Goal: Information Seeking & Learning: Learn about a topic

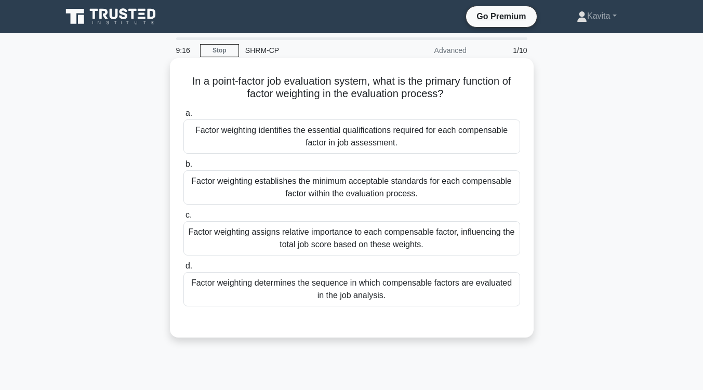
click at [417, 133] on div "Factor weighting identifies the essential qualifications required for each comp…" at bounding box center [351, 136] width 337 height 34
click at [183, 117] on input "a. Factor weighting identifies the essential qualifications required for each c…" at bounding box center [183, 113] width 0 height 7
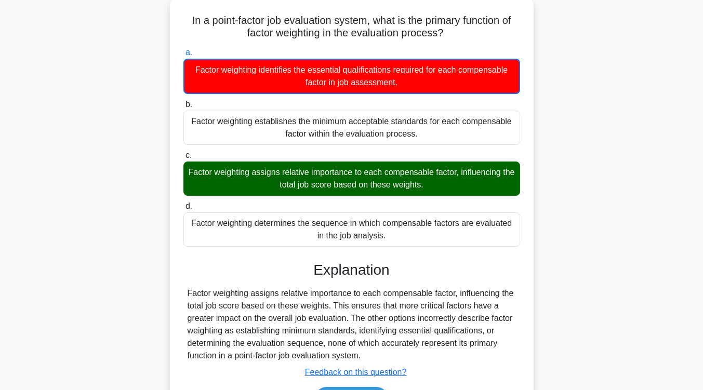
scroll to position [103, 0]
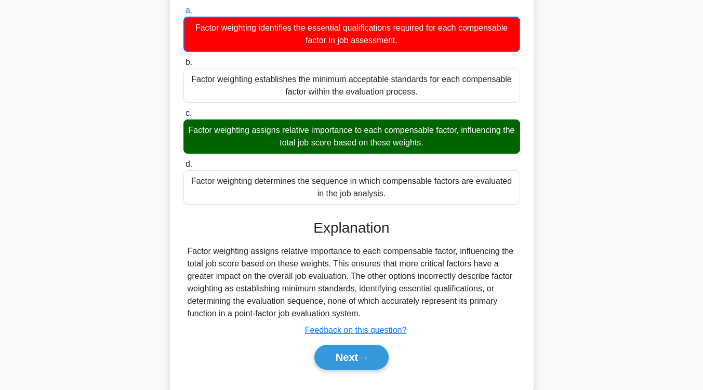
click at [417, 133] on div "Factor weighting assigns relative importance to each compensable factor, influe…" at bounding box center [351, 136] width 337 height 34
click at [183, 117] on input "c. Factor weighting assigns relative importance to each compensable factor, inf…" at bounding box center [183, 113] width 0 height 7
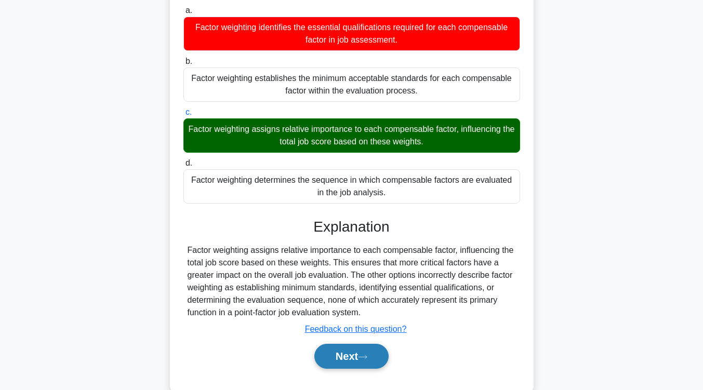
click at [343, 359] on button "Next" at bounding box center [351, 356] width 74 height 25
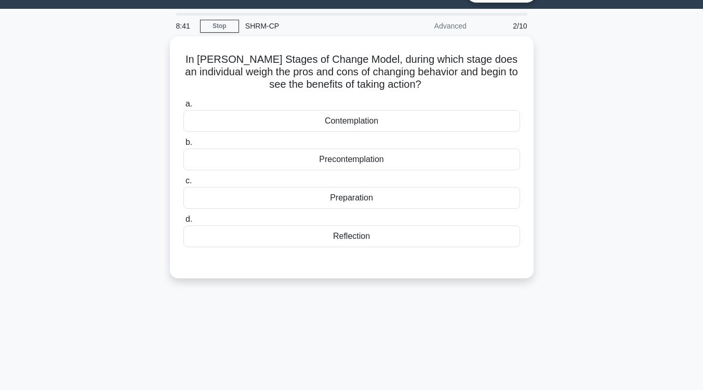
scroll to position [0, 0]
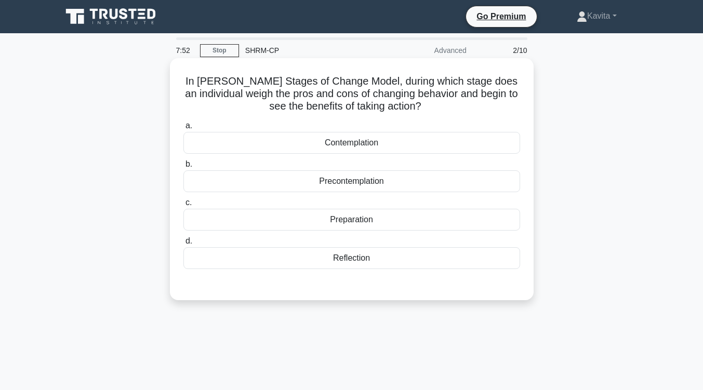
click at [355, 262] on div "Reflection" at bounding box center [351, 258] width 337 height 22
click at [183, 245] on input "d. Reflection" at bounding box center [183, 241] width 0 height 7
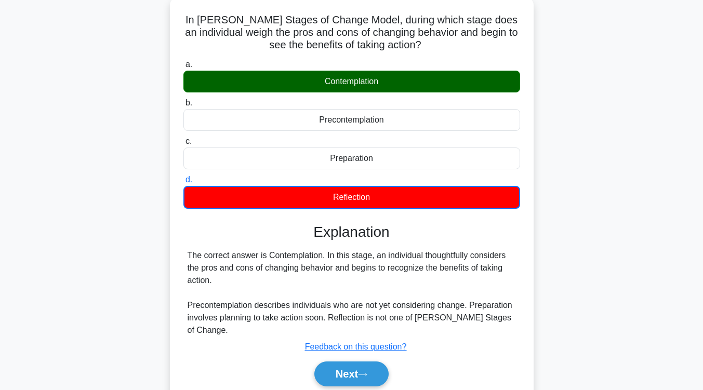
scroll to position [67, 0]
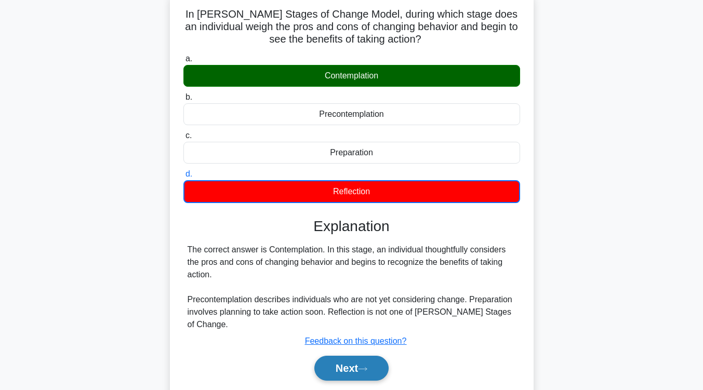
click at [350, 371] on button "Next" at bounding box center [351, 368] width 74 height 25
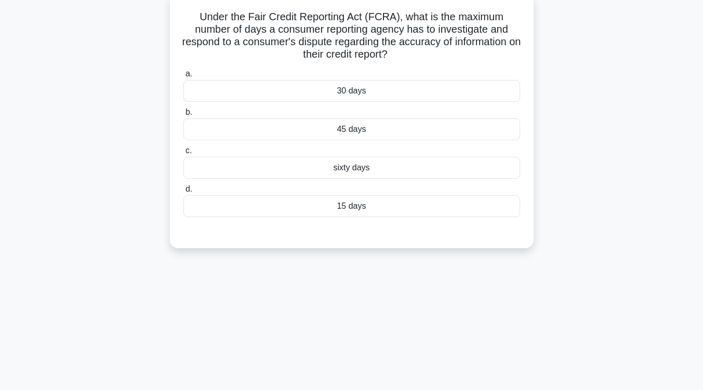
scroll to position [40, 0]
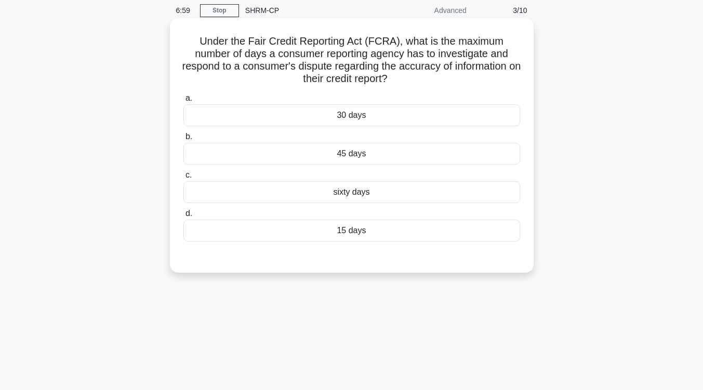
click at [362, 158] on div "45 days" at bounding box center [351, 154] width 337 height 22
click at [183, 140] on input "b. 45 days" at bounding box center [183, 136] width 0 height 7
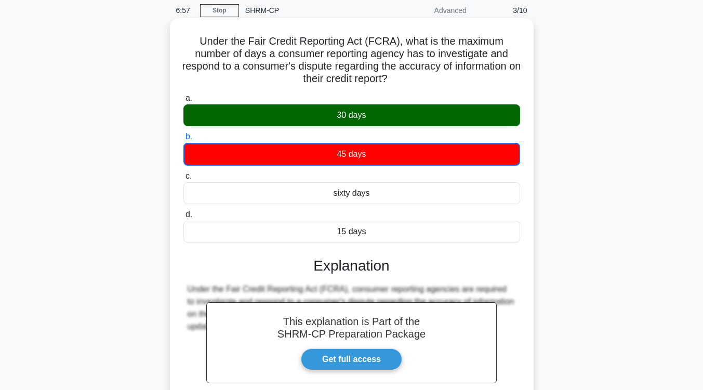
scroll to position [171, 0]
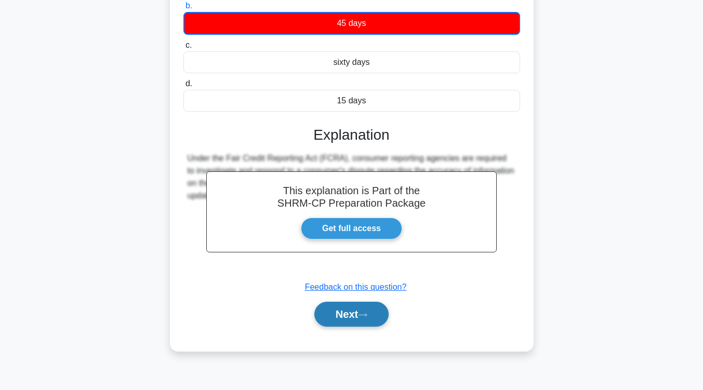
click at [346, 323] on button "Next" at bounding box center [351, 314] width 74 height 25
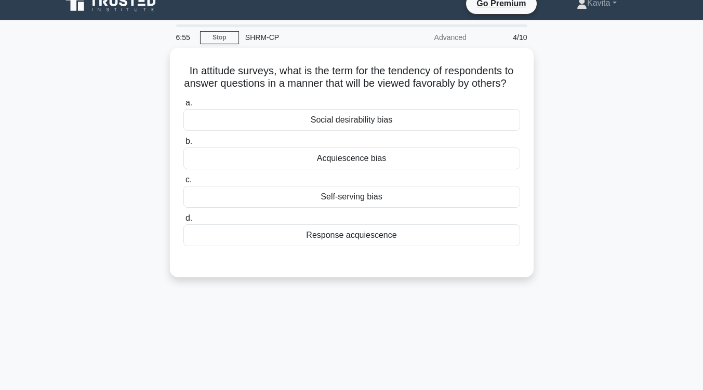
scroll to position [10, 0]
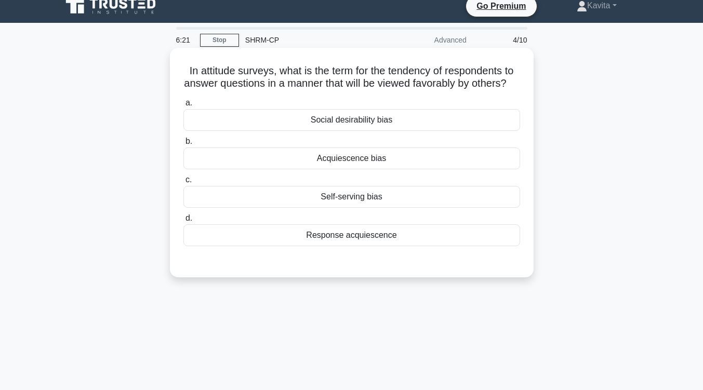
click at [361, 131] on div "Social desirability bias" at bounding box center [351, 120] width 337 height 22
click at [183, 106] on input "a. Social desirability bias" at bounding box center [183, 103] width 0 height 7
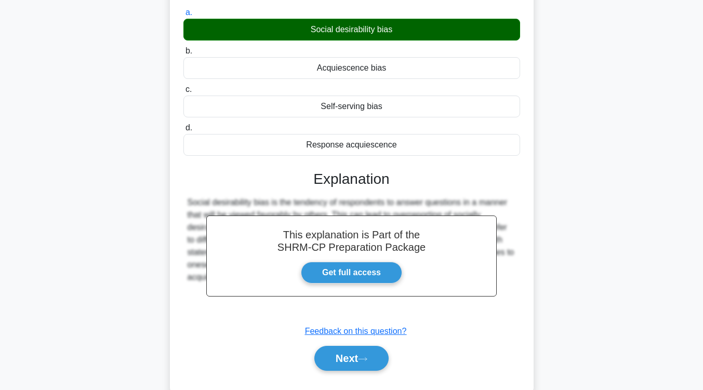
scroll to position [101, 0]
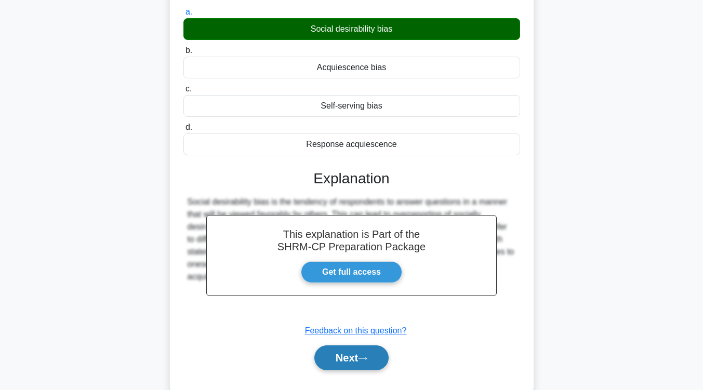
click at [351, 370] on button "Next" at bounding box center [351, 357] width 74 height 25
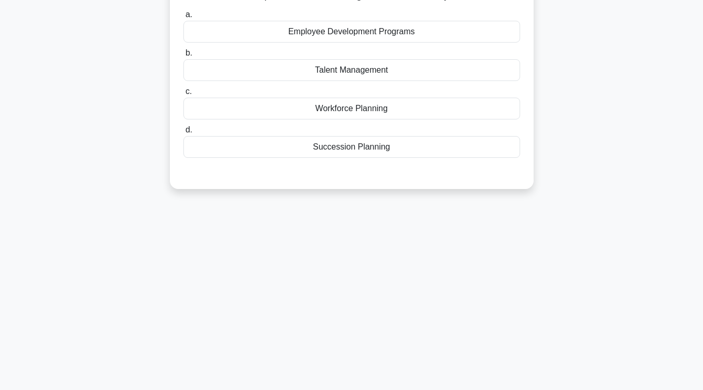
scroll to position [34, 0]
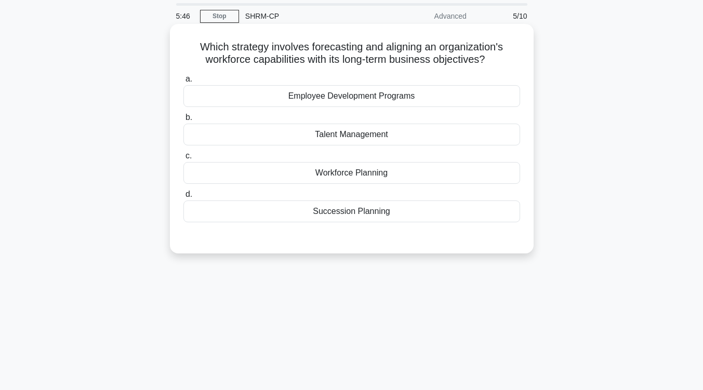
click at [366, 208] on div "Succession Planning" at bounding box center [351, 211] width 337 height 22
click at [183, 198] on input "d. Succession Planning" at bounding box center [183, 194] width 0 height 7
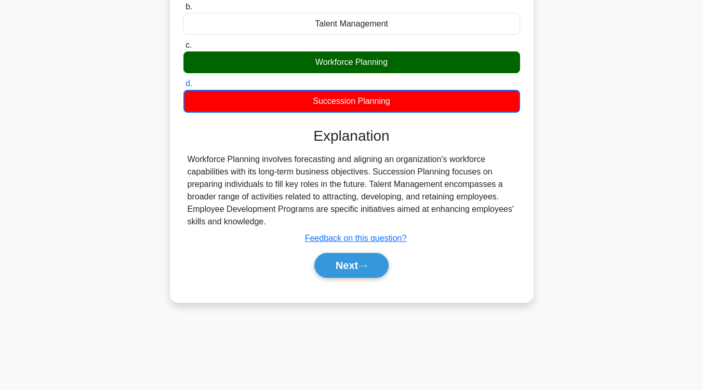
scroll to position [151, 0]
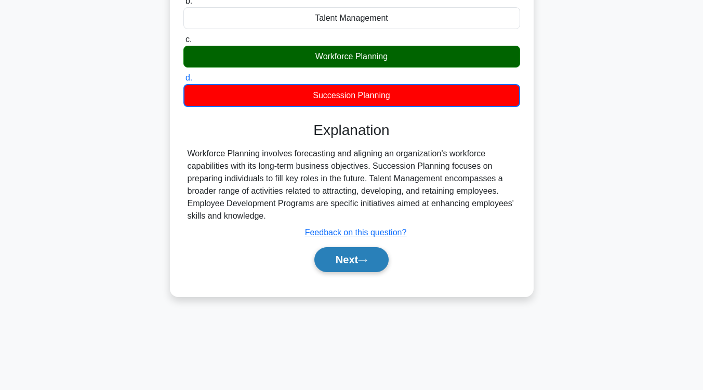
click at [352, 260] on button "Next" at bounding box center [351, 259] width 74 height 25
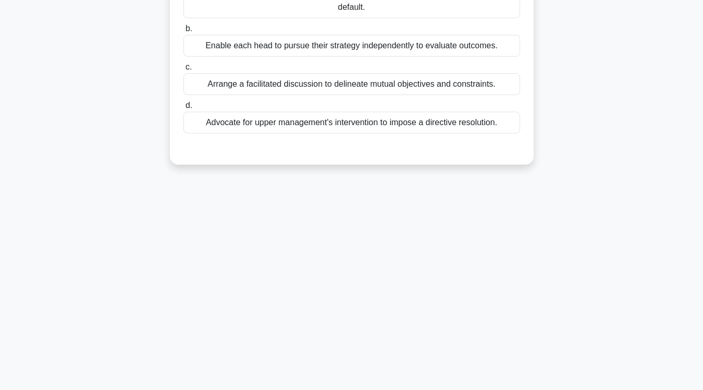
scroll to position [0, 0]
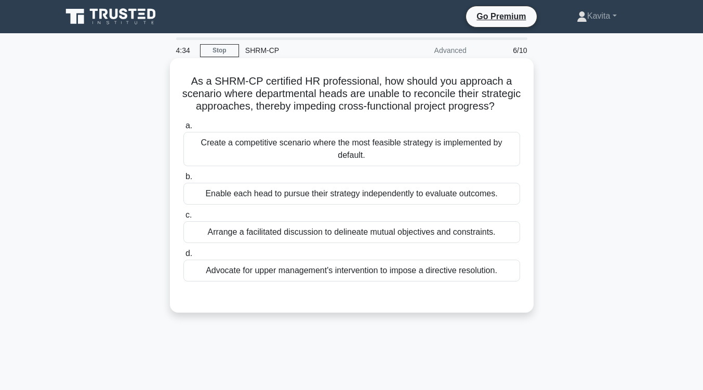
click at [358, 243] on div "Arrange a facilitated discussion to delineate mutual objectives and constraints." at bounding box center [351, 232] width 337 height 22
click at [183, 219] on input "c. Arrange a facilitated discussion to delineate mutual objectives and constrai…" at bounding box center [183, 215] width 0 height 7
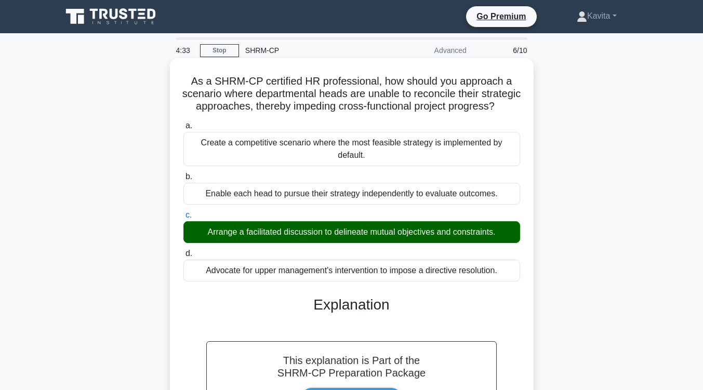
scroll to position [171, 0]
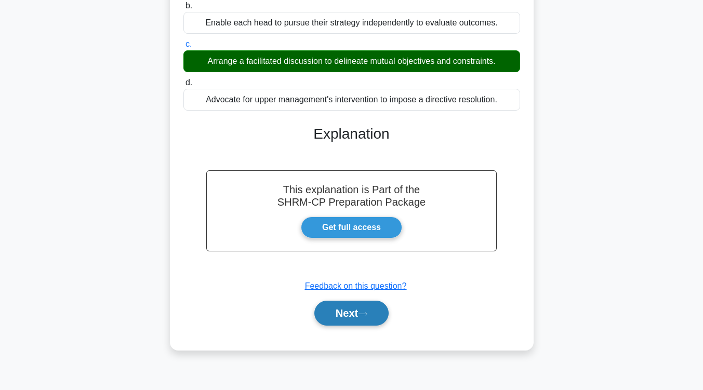
click at [343, 324] on button "Next" at bounding box center [351, 313] width 74 height 25
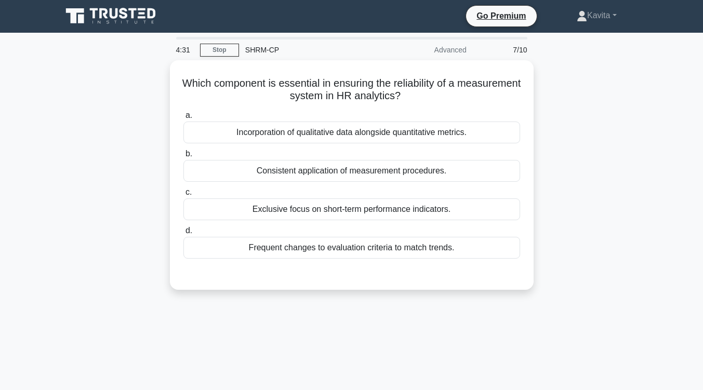
scroll to position [0, 0]
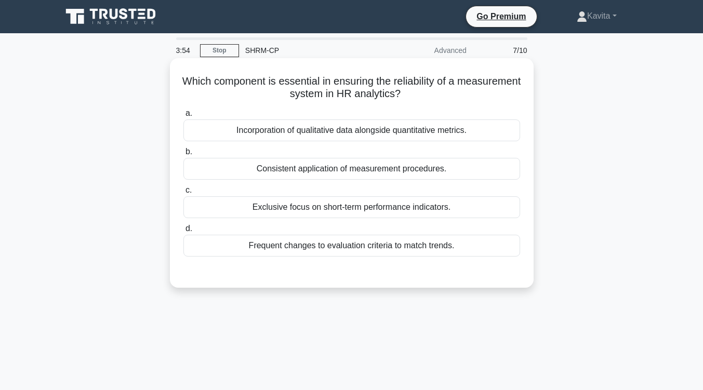
click at [342, 135] on div "Incorporation of qualitative data alongside quantitative metrics." at bounding box center [351, 130] width 337 height 22
click at [183, 117] on input "a. Incorporation of qualitative data alongside quantitative metrics." at bounding box center [183, 113] width 0 height 7
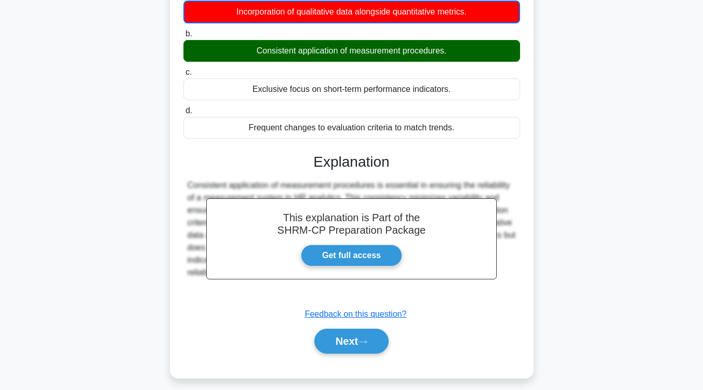
scroll to position [140, 0]
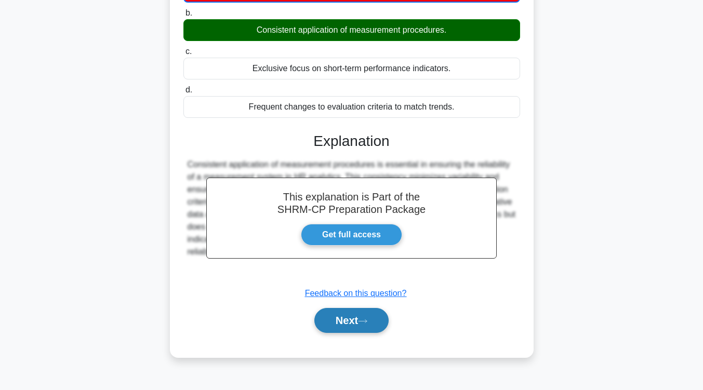
click at [336, 321] on button "Next" at bounding box center [351, 320] width 74 height 25
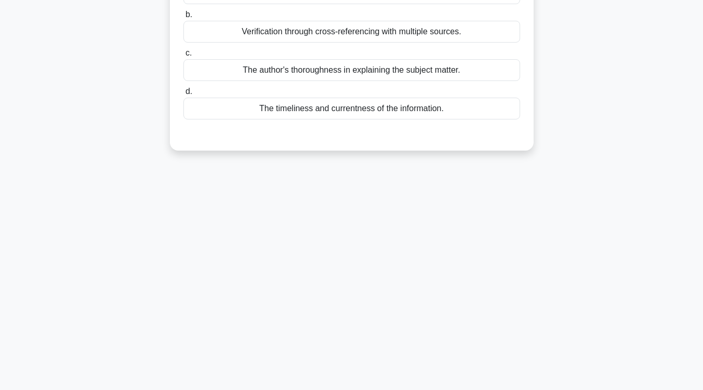
scroll to position [0, 0]
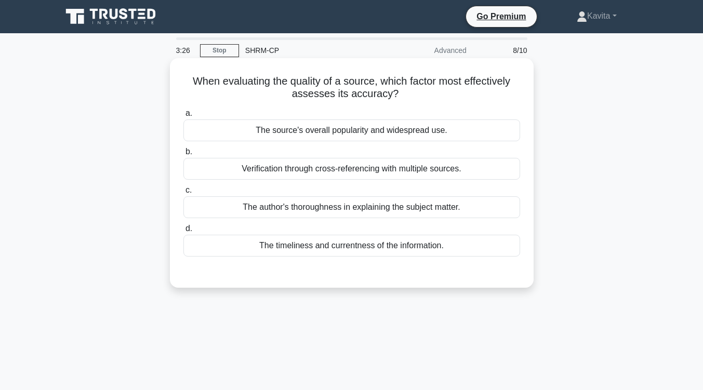
click at [306, 257] on div "The timeliness and currentness of the information." at bounding box center [351, 246] width 337 height 22
click at [183, 232] on input "d. The timeliness and currentness of the information." at bounding box center [183, 228] width 0 height 7
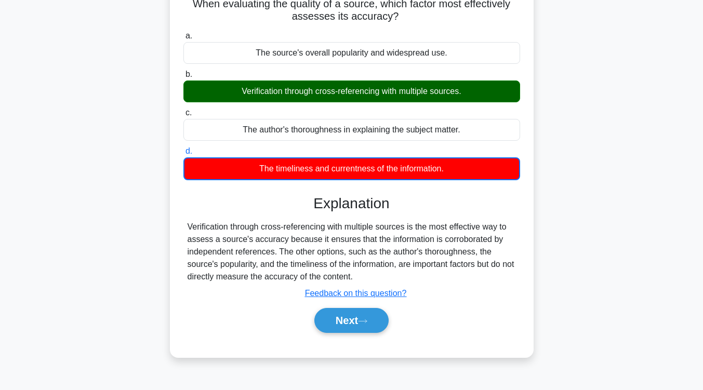
scroll to position [78, 0]
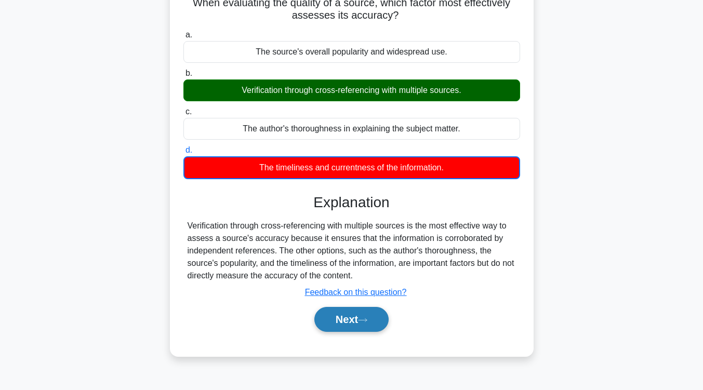
click at [345, 316] on button "Next" at bounding box center [351, 319] width 74 height 25
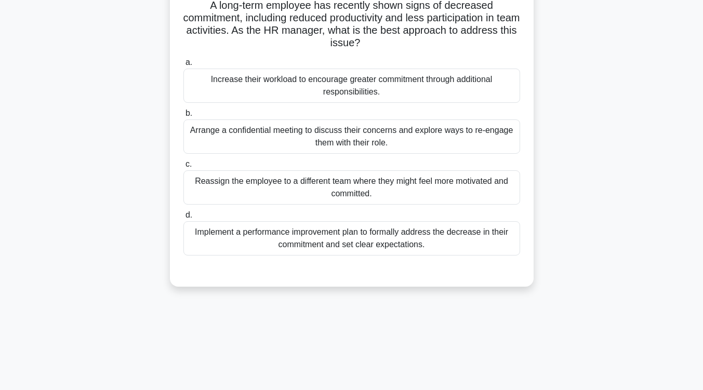
scroll to position [0, 0]
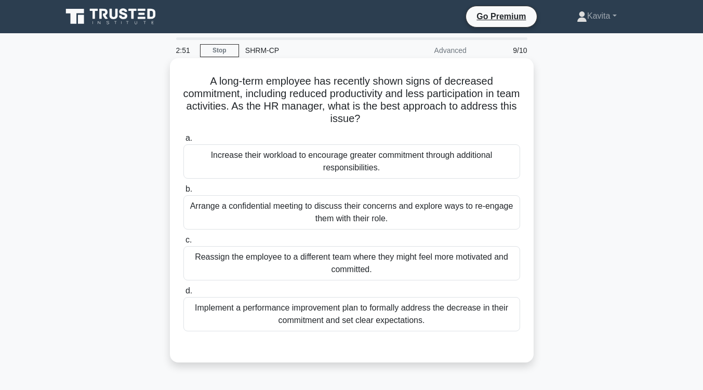
click at [374, 223] on div "Arrange a confidential meeting to discuss their concerns and explore ways to re…" at bounding box center [351, 212] width 337 height 34
click at [183, 193] on input "b. Arrange a confidential meeting to discuss their concerns and explore ways to…" at bounding box center [183, 189] width 0 height 7
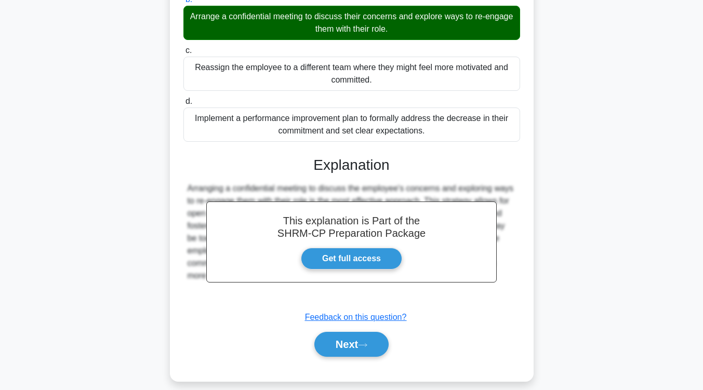
scroll to position [190, 0]
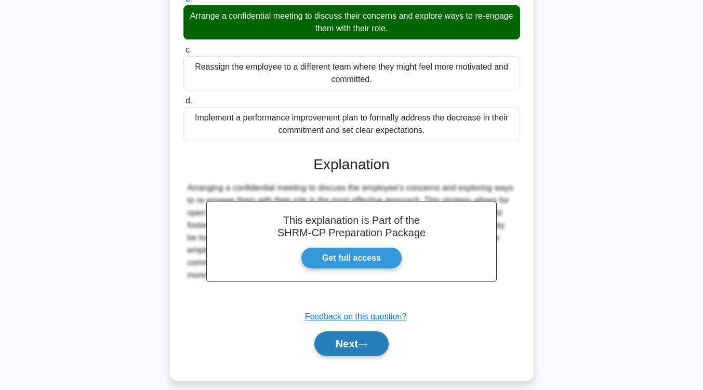
click at [366, 335] on button "Next" at bounding box center [351, 343] width 74 height 25
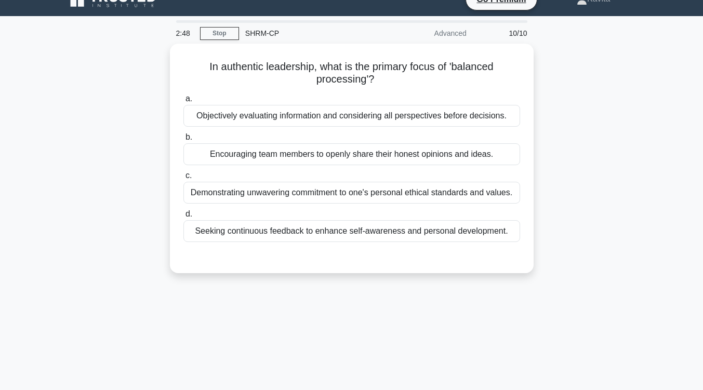
scroll to position [0, 0]
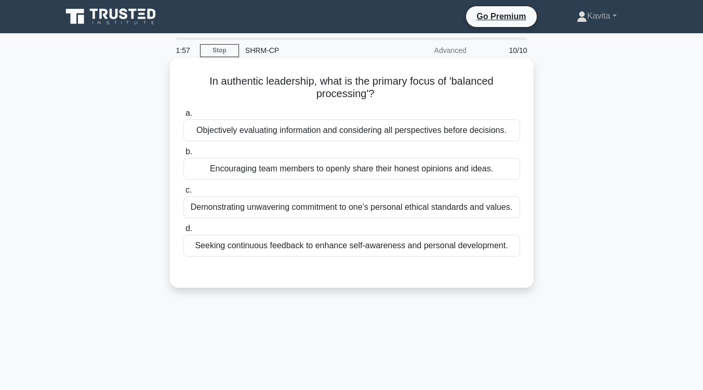
click at [423, 139] on div "Objectively evaluating information and considering all perspectives before deci…" at bounding box center [351, 130] width 337 height 22
click at [183, 117] on input "a. Objectively evaluating information and considering all perspectives before d…" at bounding box center [183, 113] width 0 height 7
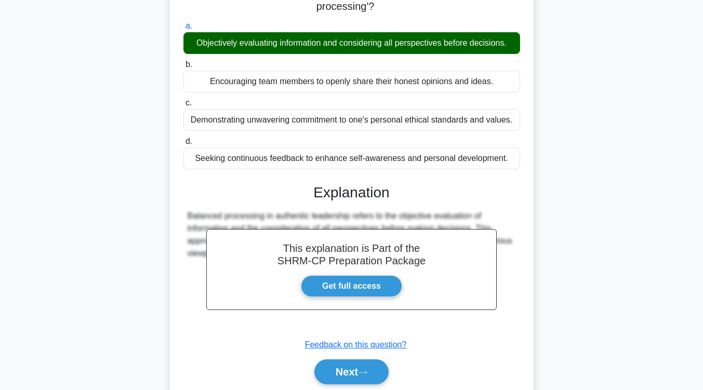
scroll to position [88, 0]
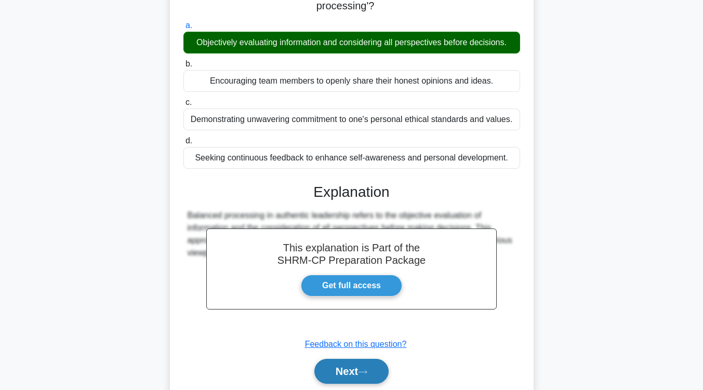
click at [360, 373] on button "Next" at bounding box center [351, 371] width 74 height 25
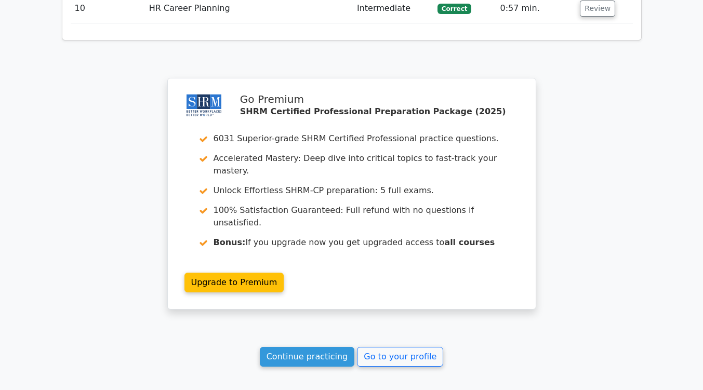
scroll to position [1555, 0]
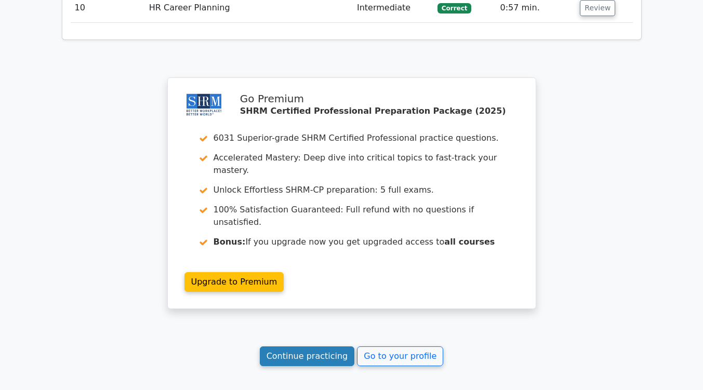
click at [314, 346] on link "Continue practicing" at bounding box center [307, 356] width 95 height 20
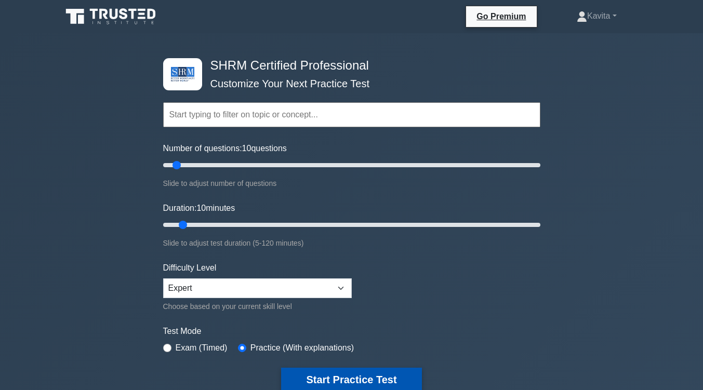
click at [338, 373] on button "Start Practice Test" at bounding box center [351, 380] width 140 height 24
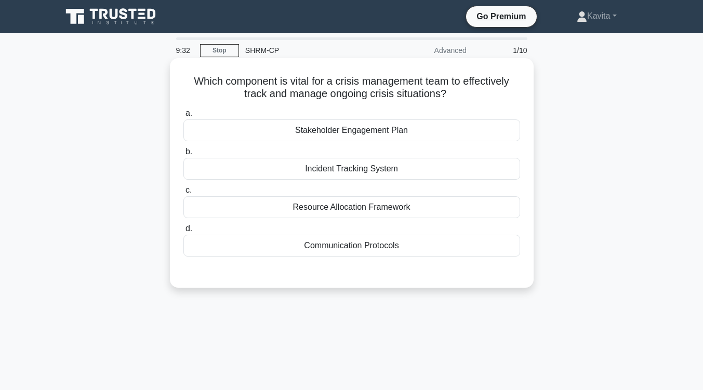
click at [378, 171] on div "Incident Tracking System" at bounding box center [351, 169] width 337 height 22
click at [183, 155] on input "b. Incident Tracking System" at bounding box center [183, 152] width 0 height 7
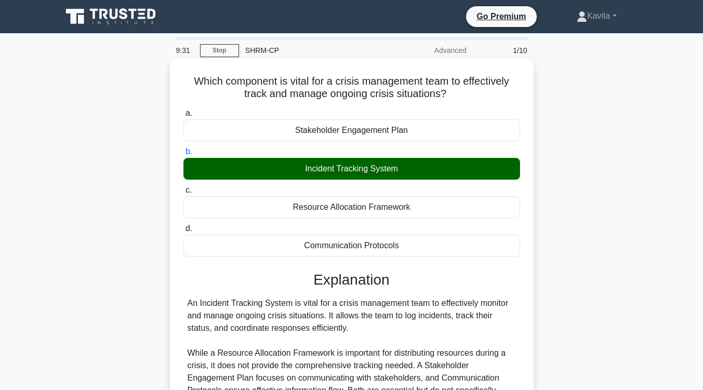
scroll to position [171, 0]
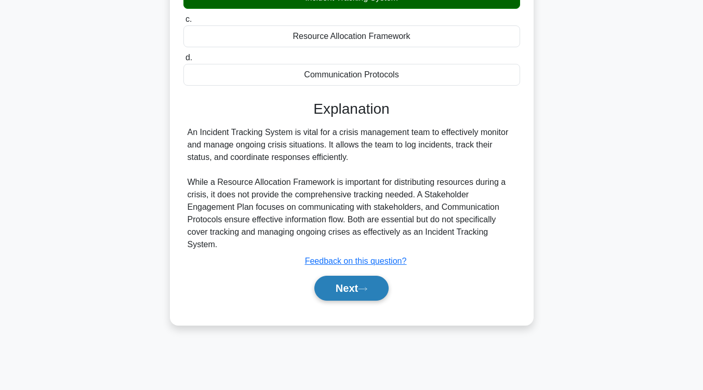
click at [357, 283] on button "Next" at bounding box center [351, 288] width 74 height 25
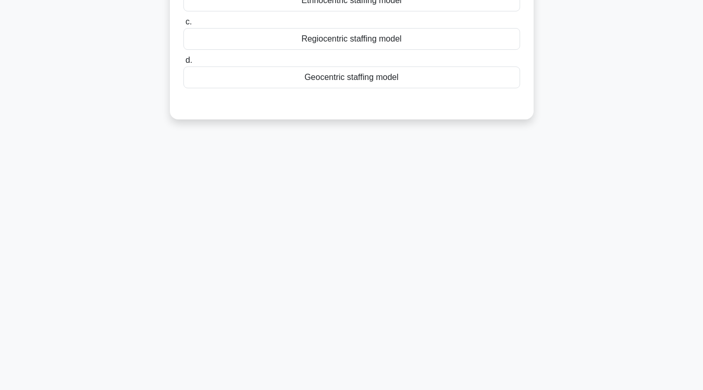
scroll to position [0, 0]
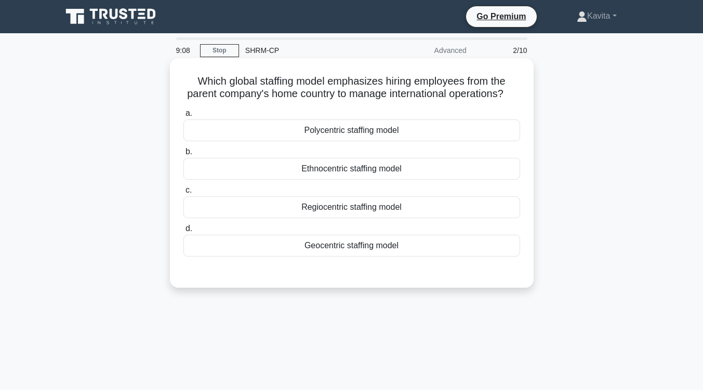
click at [372, 180] on div "Ethnocentric staffing model" at bounding box center [351, 169] width 337 height 22
click at [183, 155] on input "b. Ethnocentric staffing model" at bounding box center [183, 152] width 0 height 7
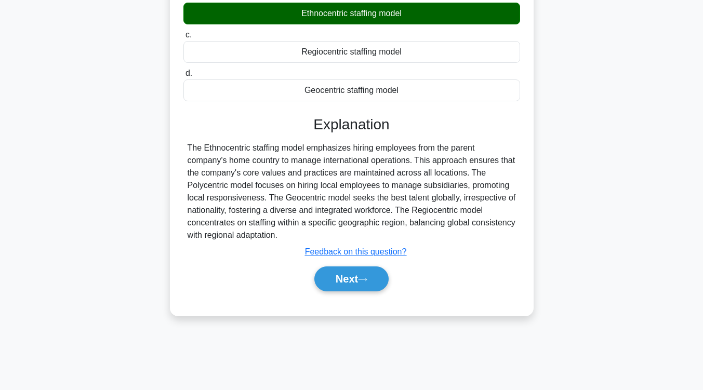
scroll to position [157, 0]
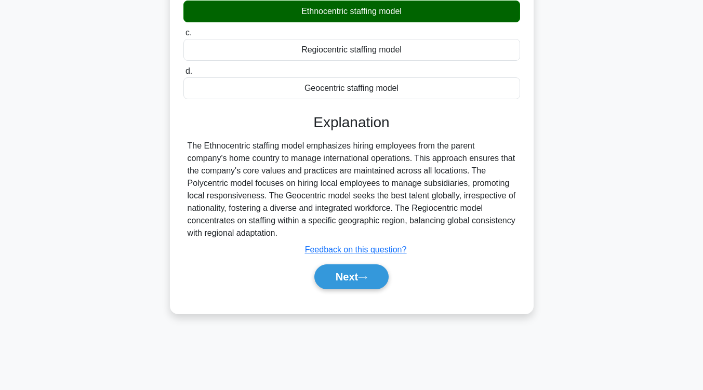
click at [392, 283] on div "Next" at bounding box center [351, 276] width 341 height 25
click at [387, 283] on button "Next" at bounding box center [351, 276] width 74 height 25
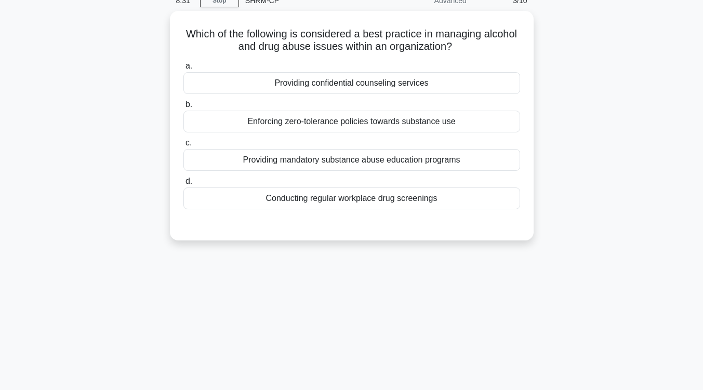
scroll to position [49, 0]
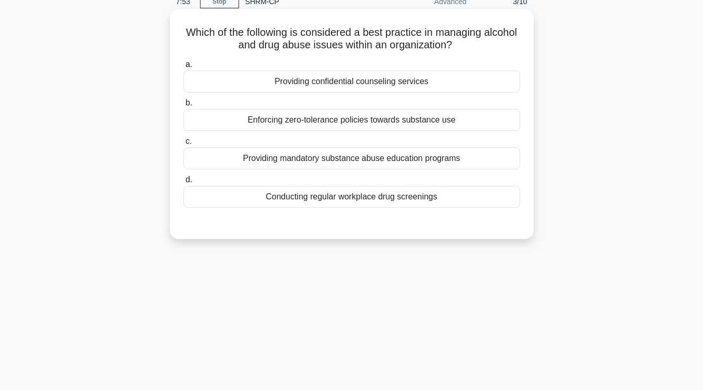
click at [411, 120] on div "Enforcing zero-tolerance policies towards substance use" at bounding box center [351, 120] width 337 height 22
click at [183, 106] on input "b. Enforcing zero-tolerance policies towards substance use" at bounding box center [183, 103] width 0 height 7
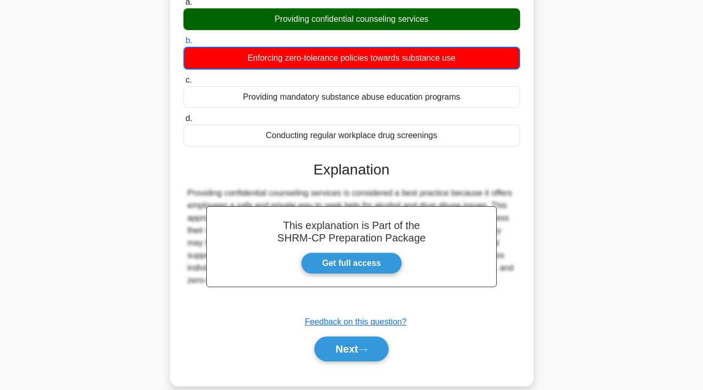
scroll to position [112, 0]
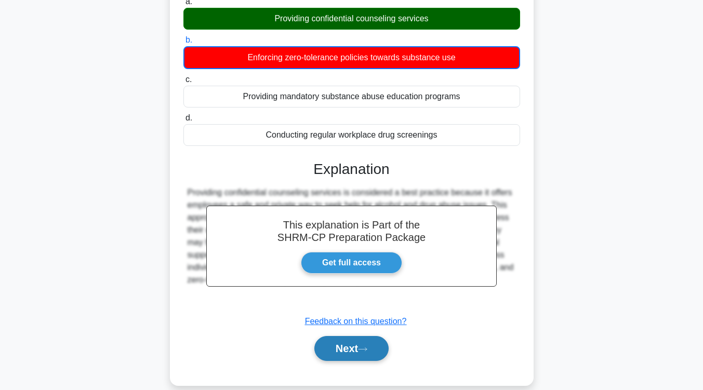
click at [366, 356] on button "Next" at bounding box center [351, 348] width 74 height 25
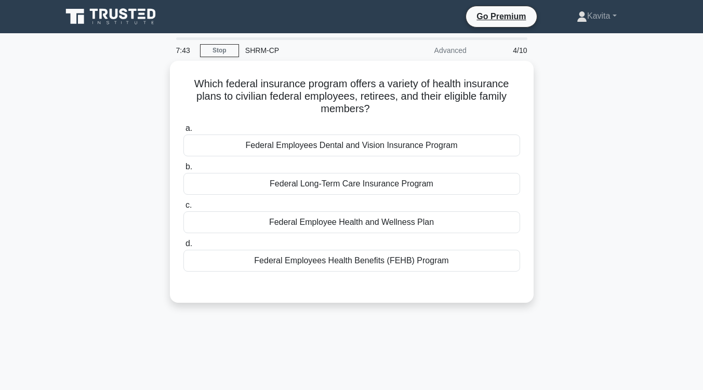
scroll to position [0, 0]
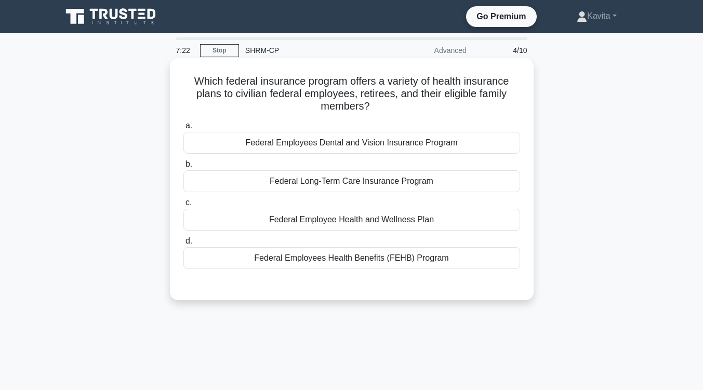
click at [426, 258] on div "Federal Employees Health Benefits (FEHB) Program" at bounding box center [351, 258] width 337 height 22
click at [183, 245] on input "d. Federal Employees Health Benefits (FEHB) Program" at bounding box center [183, 241] width 0 height 7
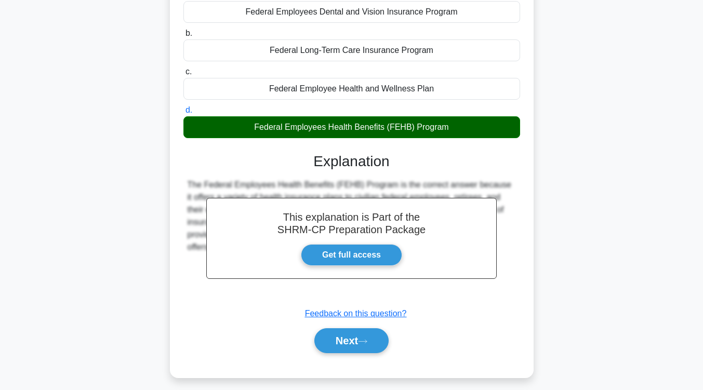
scroll to position [134, 0]
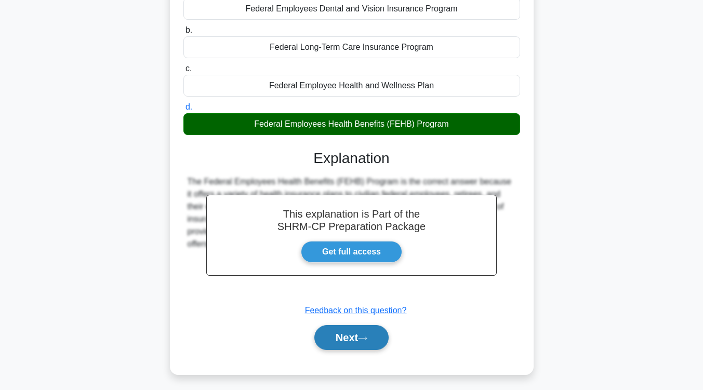
click at [375, 340] on button "Next" at bounding box center [351, 337] width 74 height 25
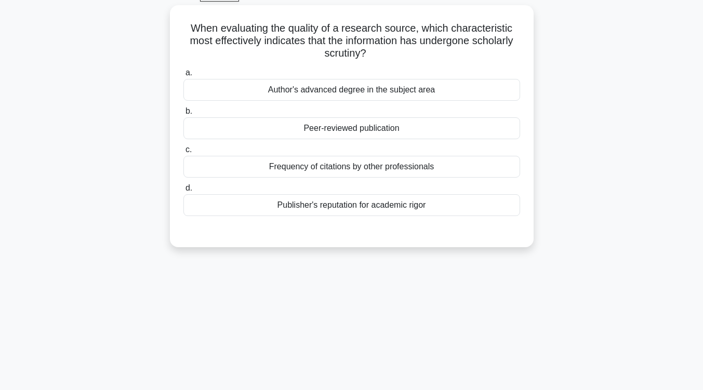
scroll to position [55, 0]
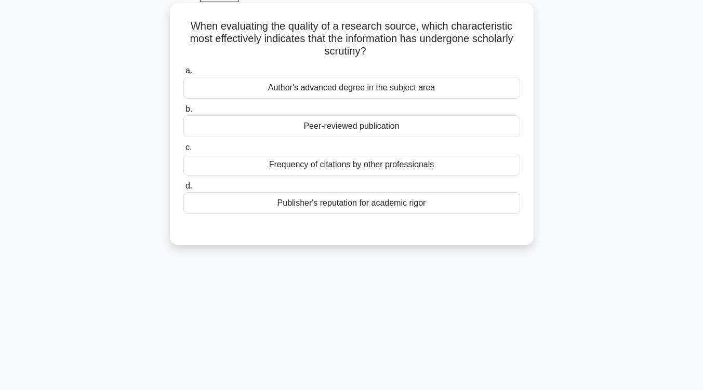
click at [432, 170] on div "Frequency of citations by other professionals" at bounding box center [351, 165] width 337 height 22
click at [183, 151] on input "c. Frequency of citations by other professionals" at bounding box center [183, 147] width 0 height 7
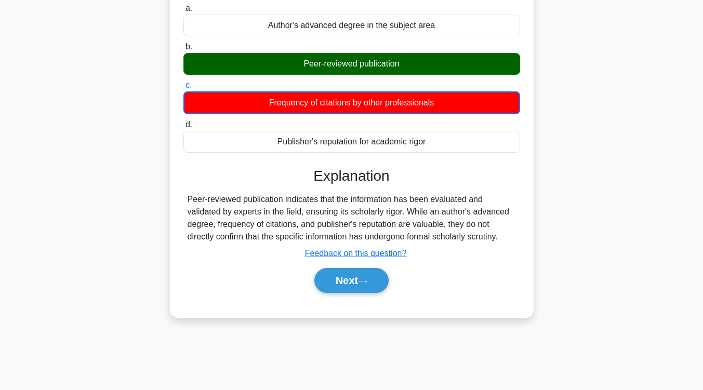
scroll to position [121, 0]
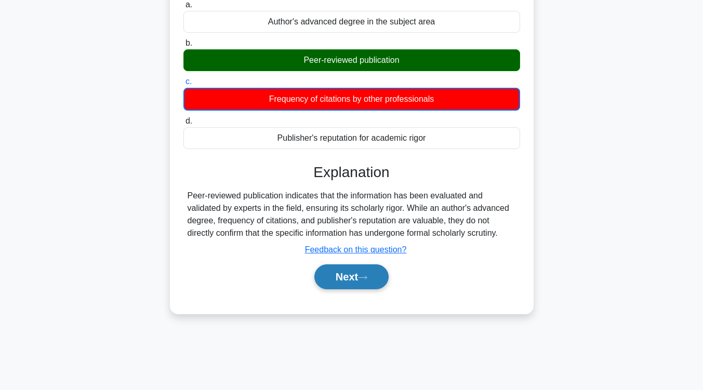
click at [367, 280] on icon at bounding box center [362, 278] width 9 height 6
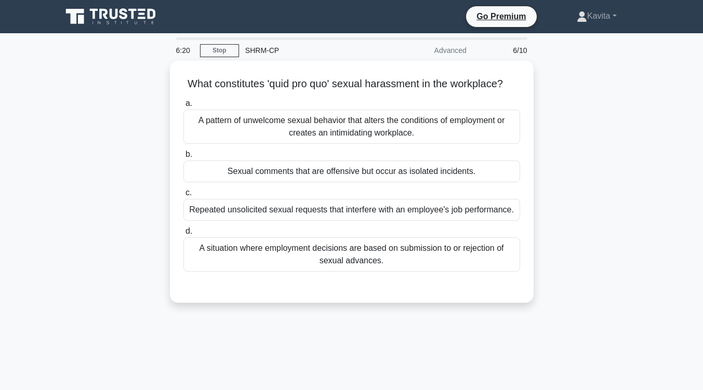
scroll to position [2, 0]
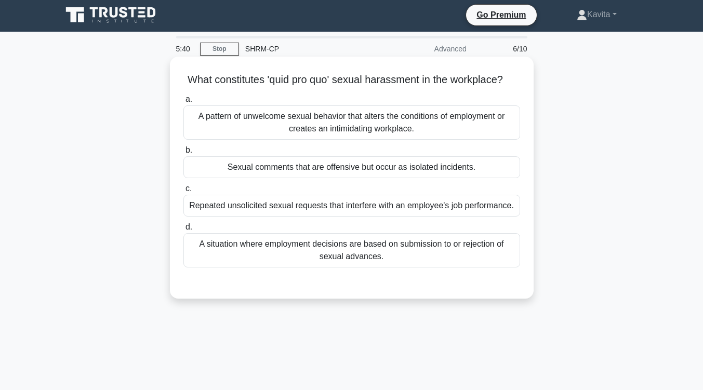
click at [396, 126] on div "A pattern of unwelcome sexual behavior that alters the conditions of employment…" at bounding box center [351, 122] width 337 height 34
click at [183, 103] on input "a. A pattern of unwelcome sexual behavior that alters the conditions of employm…" at bounding box center [183, 99] width 0 height 7
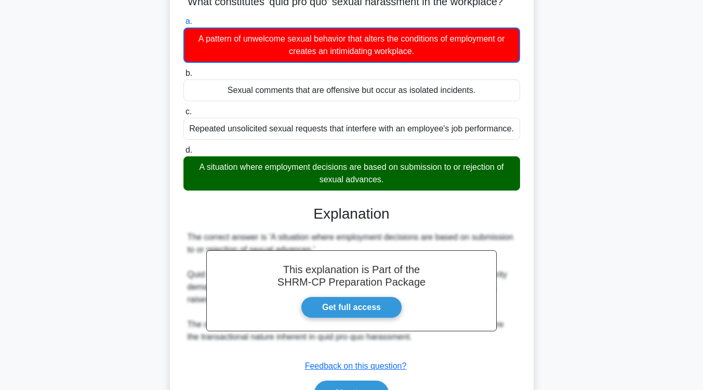
scroll to position [171, 0]
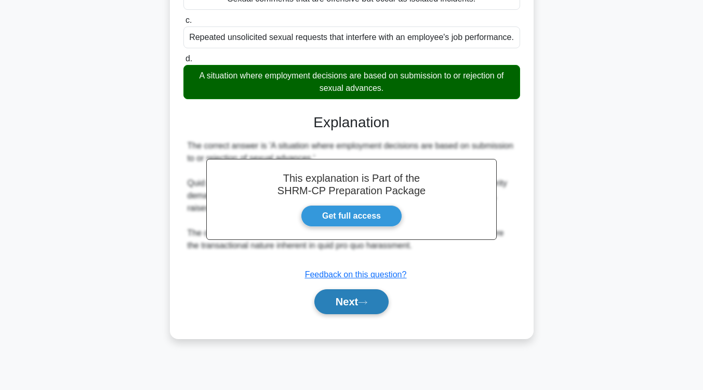
click at [349, 314] on button "Next" at bounding box center [351, 301] width 74 height 25
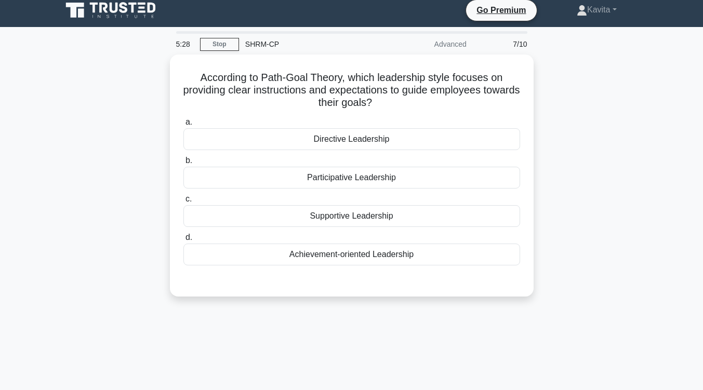
scroll to position [6, 0]
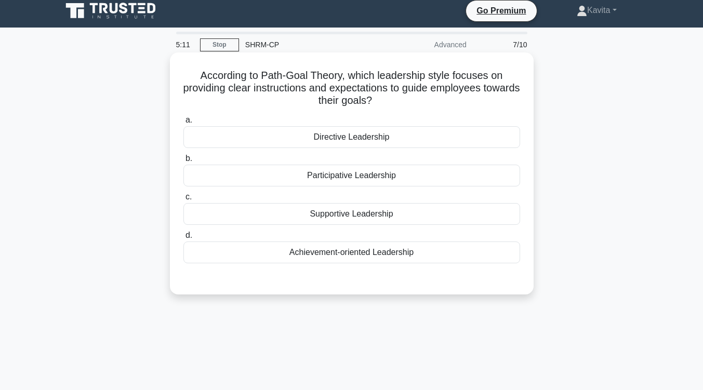
click at [384, 140] on div "Directive Leadership" at bounding box center [351, 137] width 337 height 22
click at [183, 124] on input "a. Directive Leadership" at bounding box center [183, 120] width 0 height 7
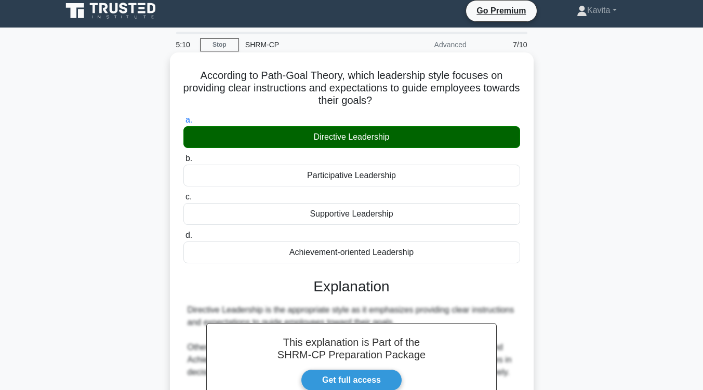
scroll to position [171, 0]
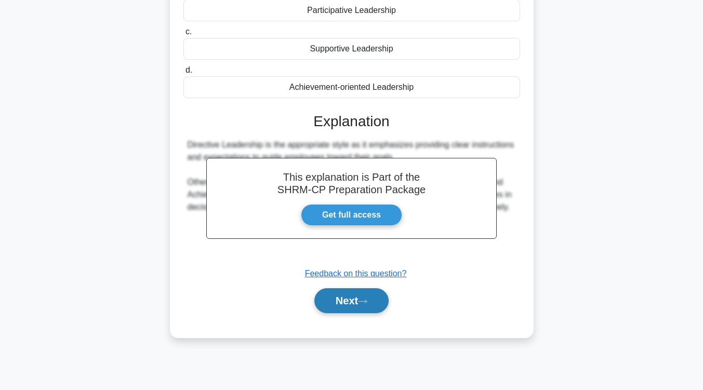
click at [353, 304] on button "Next" at bounding box center [351, 300] width 74 height 25
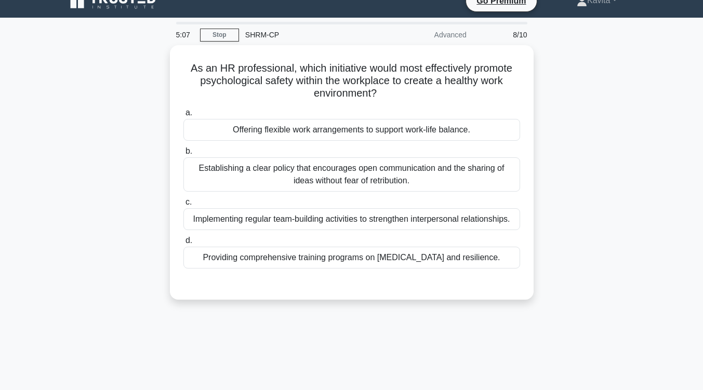
scroll to position [15, 0]
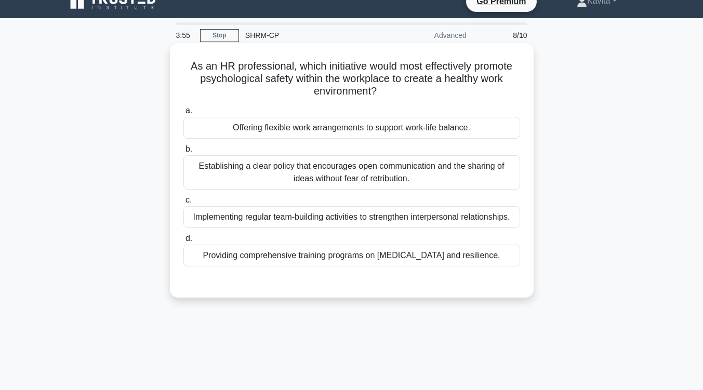
click at [426, 131] on div "Offering flexible work arrangements to support work-life balance." at bounding box center [351, 128] width 337 height 22
click at [183, 114] on input "a. Offering flexible work arrangements to support work-life balance." at bounding box center [183, 111] width 0 height 7
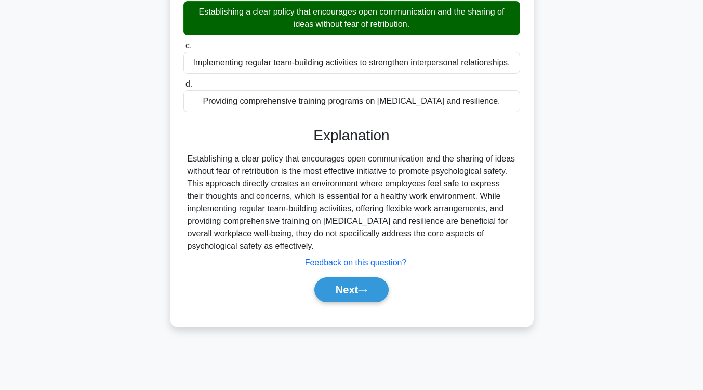
scroll to position [171, 0]
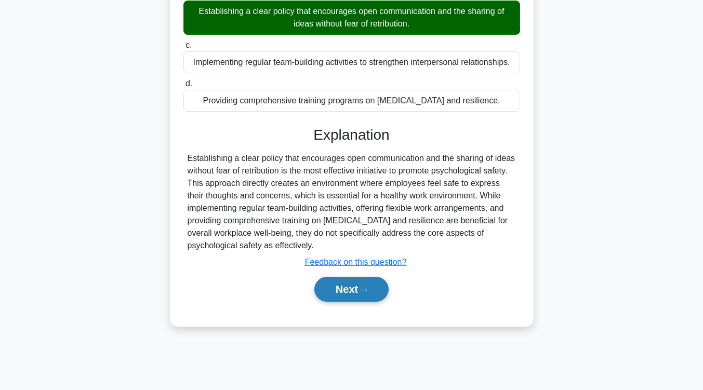
click at [367, 283] on button "Next" at bounding box center [351, 289] width 74 height 25
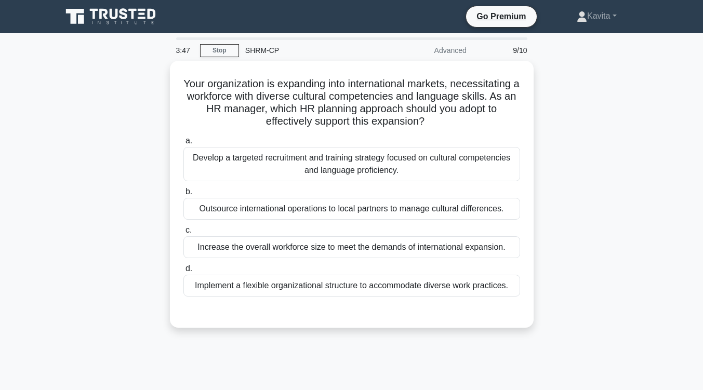
scroll to position [2, 0]
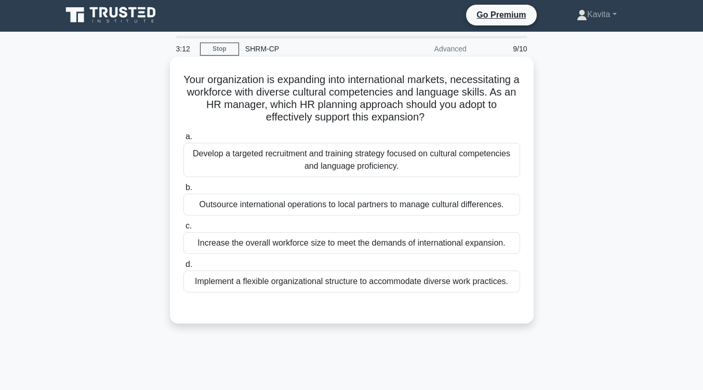
click at [387, 165] on div "Develop a targeted recruitment and training strategy focused on cultural compet…" at bounding box center [351, 160] width 337 height 34
click at [183, 140] on input "a. Develop a targeted recruitment and training strategy focused on cultural com…" at bounding box center [183, 136] width 0 height 7
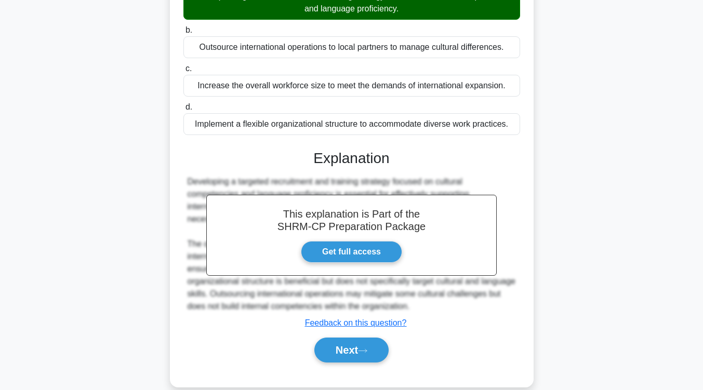
scroll to position [166, 0]
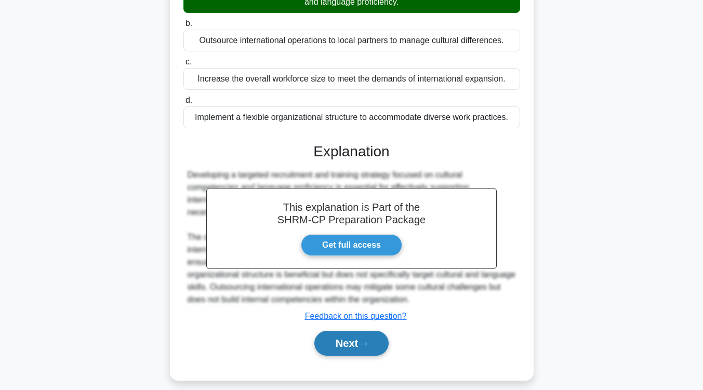
click at [345, 346] on button "Next" at bounding box center [351, 343] width 74 height 25
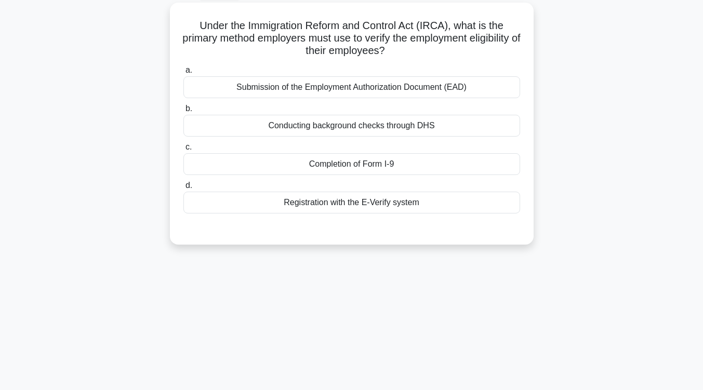
scroll to position [40, 0]
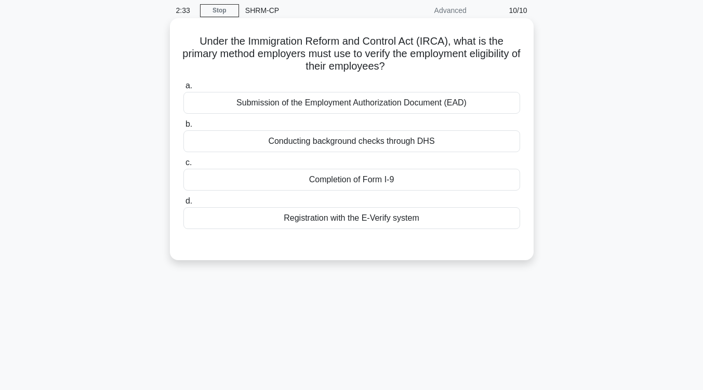
click at [377, 181] on div "Completion of Form I-9" at bounding box center [351, 180] width 337 height 22
click at [183, 166] on input "c. Completion of Form I-9" at bounding box center [183, 162] width 0 height 7
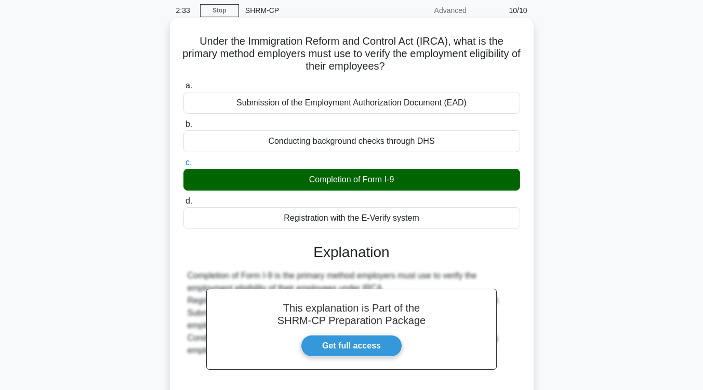
scroll to position [171, 0]
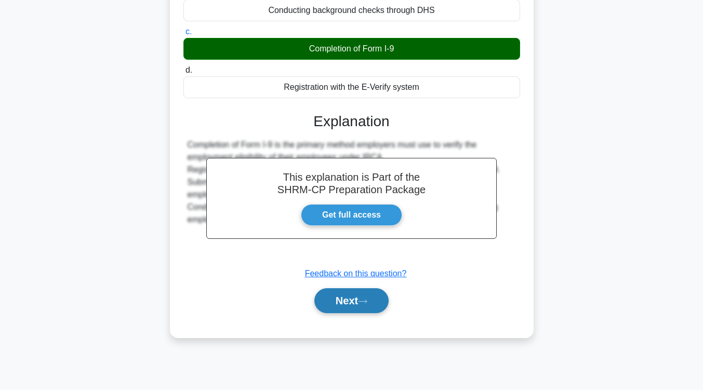
click at [371, 297] on button "Next" at bounding box center [351, 300] width 74 height 25
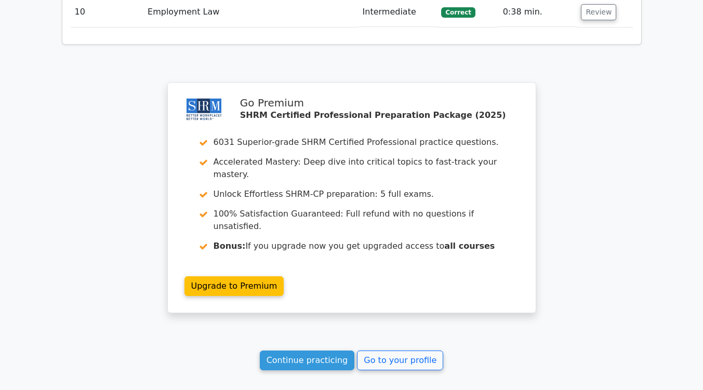
scroll to position [1541, 0]
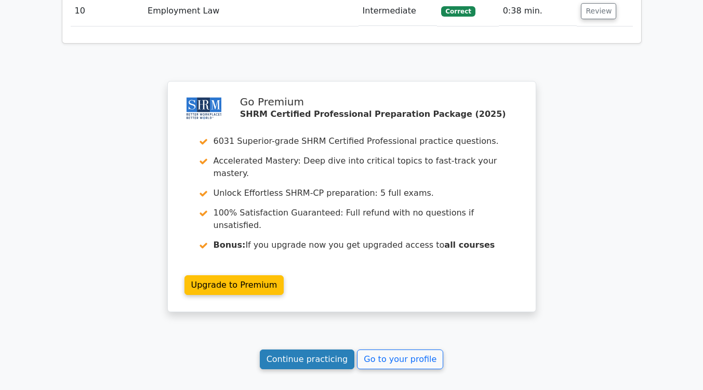
click at [335, 350] on link "Continue practicing" at bounding box center [307, 360] width 95 height 20
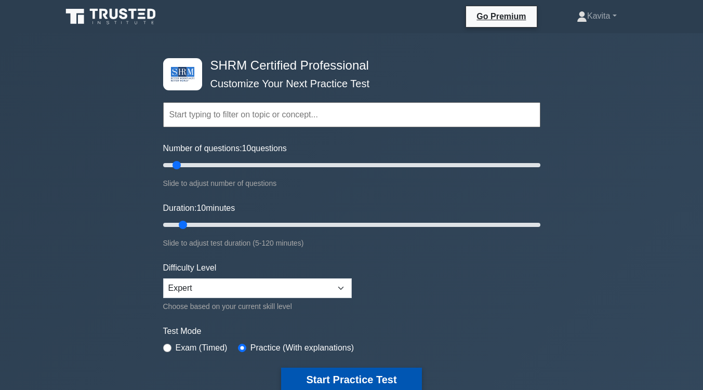
click at [355, 378] on button "Start Practice Test" at bounding box center [351, 380] width 140 height 24
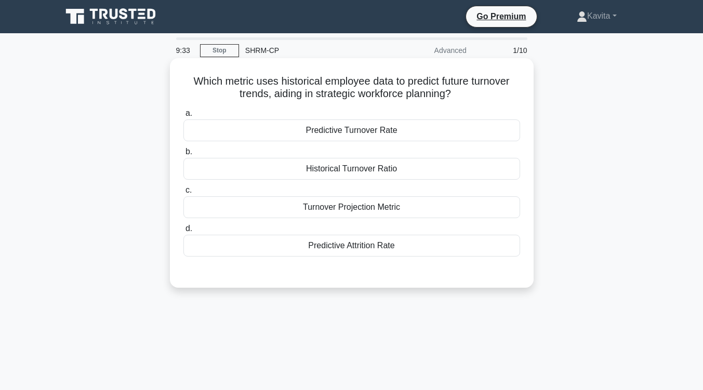
click at [381, 135] on div "Predictive Turnover Rate" at bounding box center [351, 130] width 337 height 22
click at [183, 117] on input "a. Predictive Turnover Rate" at bounding box center [183, 113] width 0 height 7
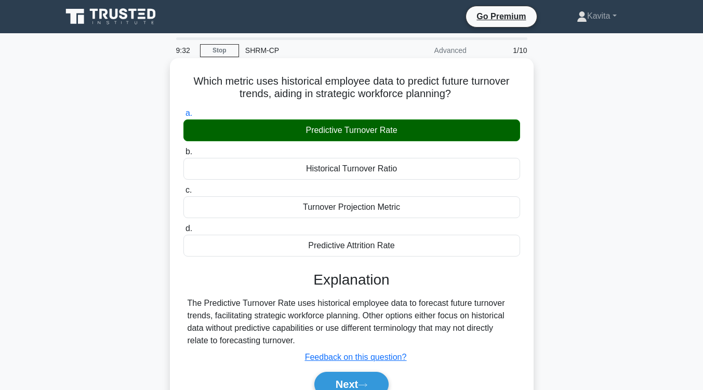
scroll to position [171, 0]
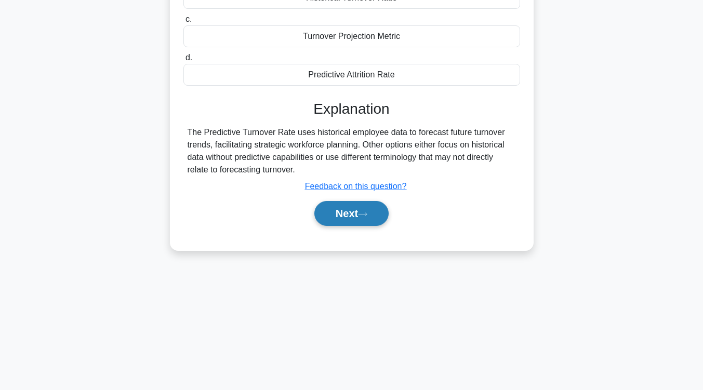
click at [360, 214] on button "Next" at bounding box center [351, 213] width 74 height 25
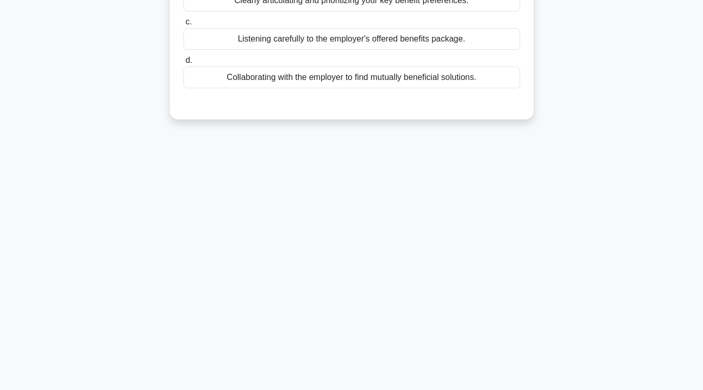
scroll to position [35, 0]
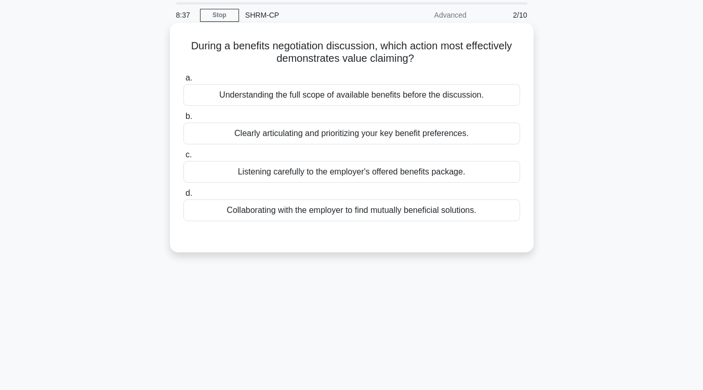
click at [385, 136] on div "Clearly articulating and prioritizing your key benefit preferences." at bounding box center [351, 134] width 337 height 22
click at [183, 120] on input "b. Clearly articulating and prioritizing your key benefit preferences." at bounding box center [183, 116] width 0 height 7
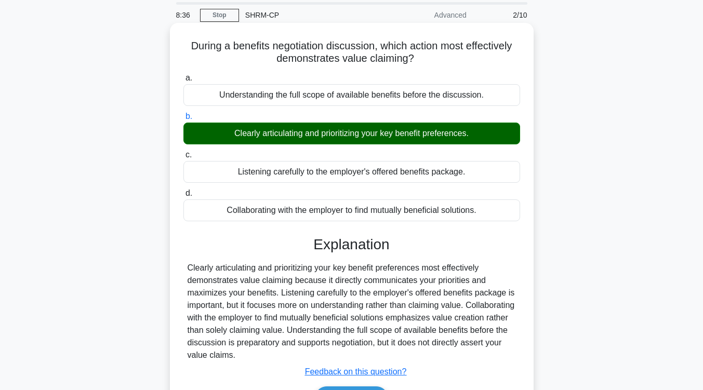
scroll to position [103, 0]
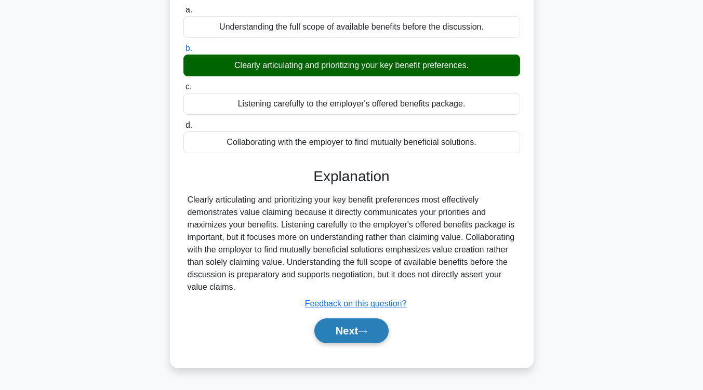
click at [351, 336] on button "Next" at bounding box center [351, 330] width 74 height 25
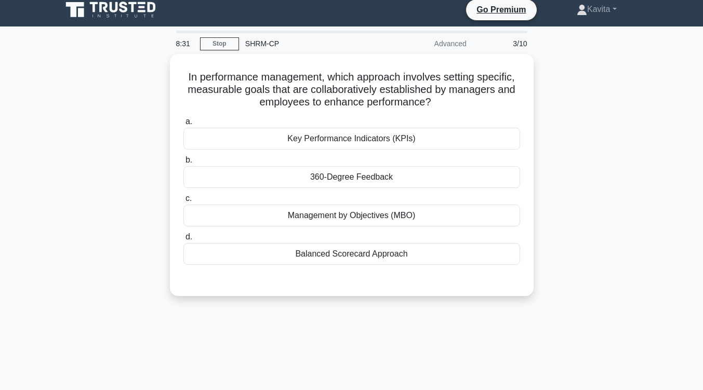
scroll to position [0, 0]
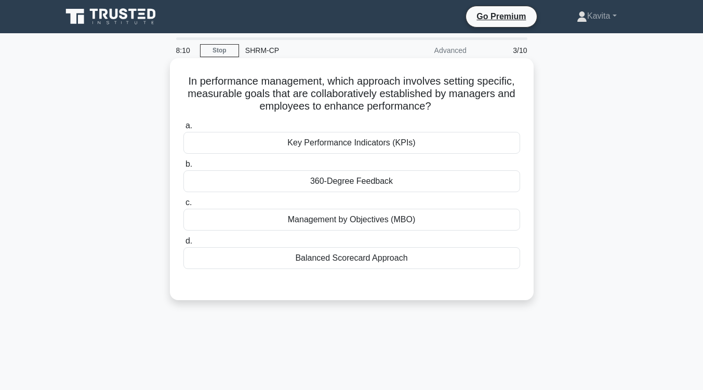
click at [391, 224] on div "Management by Objectives (MBO)" at bounding box center [351, 220] width 337 height 22
click at [183, 206] on input "c. Management by Objectives (MBO)" at bounding box center [183, 202] width 0 height 7
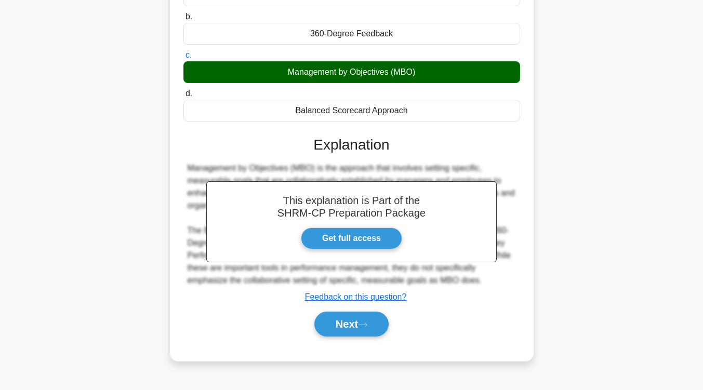
scroll to position [171, 0]
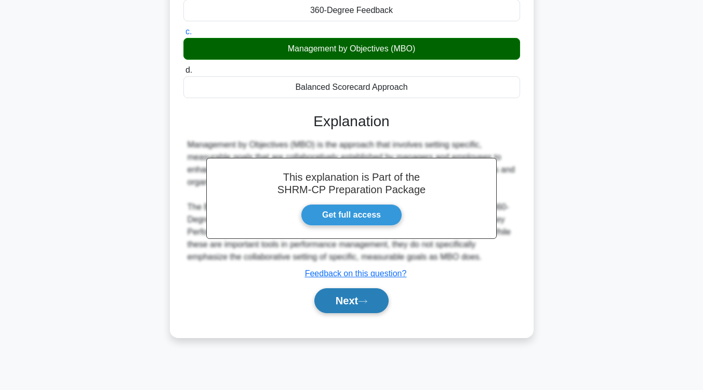
click at [367, 302] on icon at bounding box center [362, 302] width 9 height 6
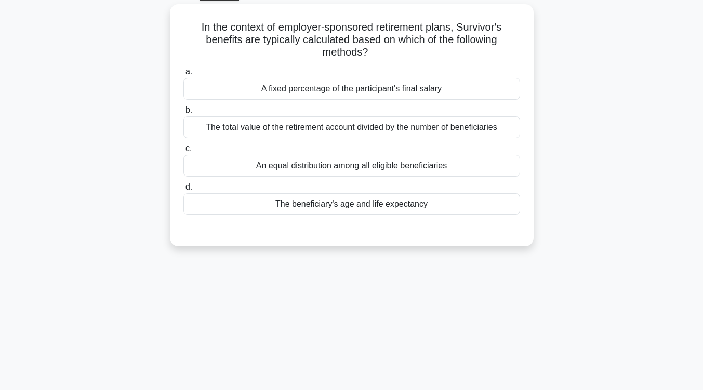
scroll to position [46, 0]
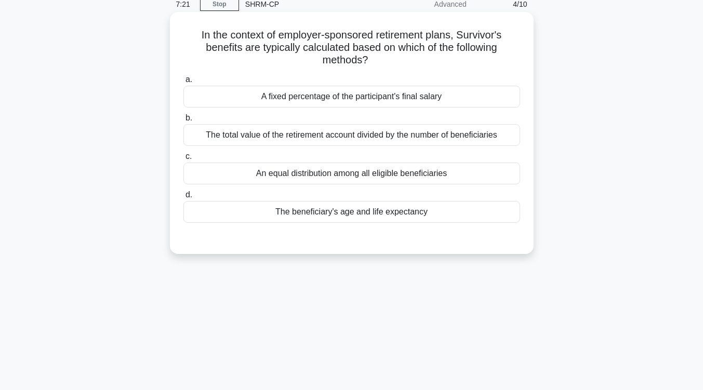
click at [406, 212] on div "The beneficiary's age and life expectancy" at bounding box center [351, 212] width 337 height 22
click at [183, 198] on input "d. The beneficiary's age and life expectancy" at bounding box center [183, 195] width 0 height 7
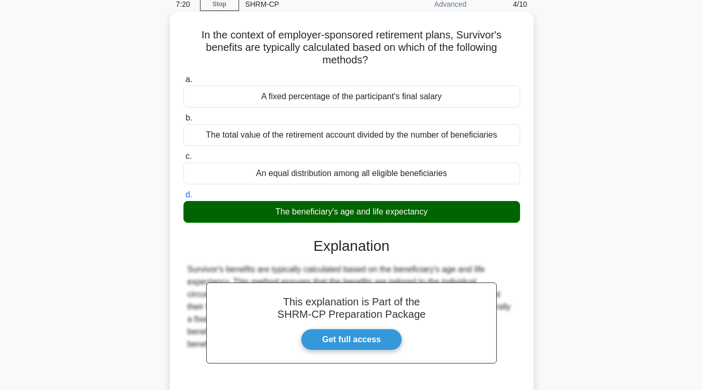
scroll to position [171, 0]
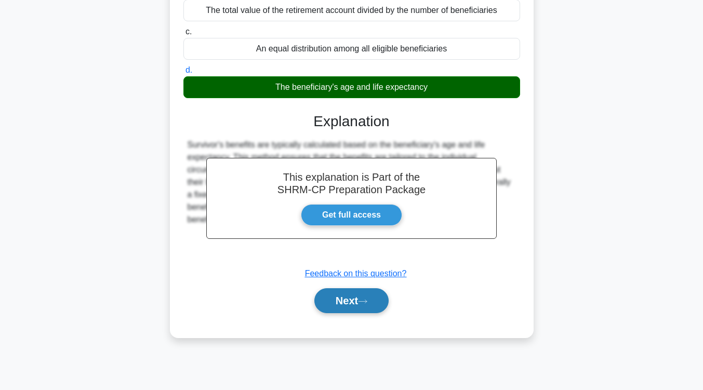
click at [355, 305] on button "Next" at bounding box center [351, 300] width 74 height 25
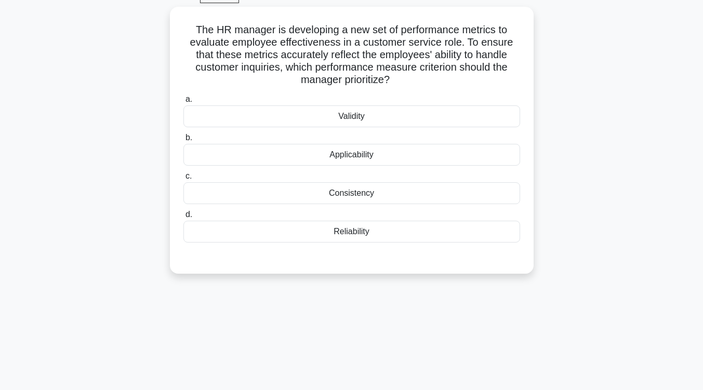
scroll to position [53, 0]
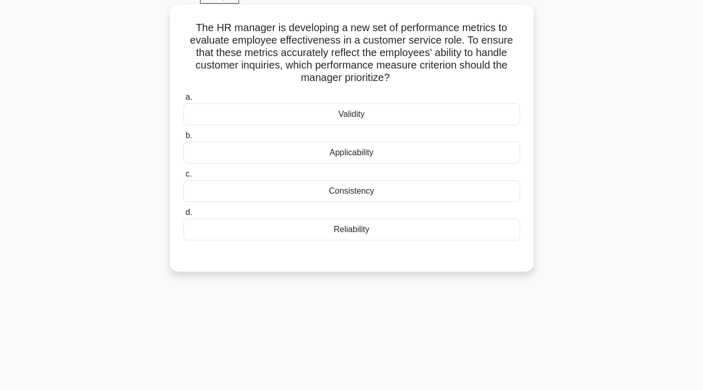
click at [370, 231] on div "Reliability" at bounding box center [351, 230] width 337 height 22
click at [183, 216] on input "d. Reliability" at bounding box center [183, 212] width 0 height 7
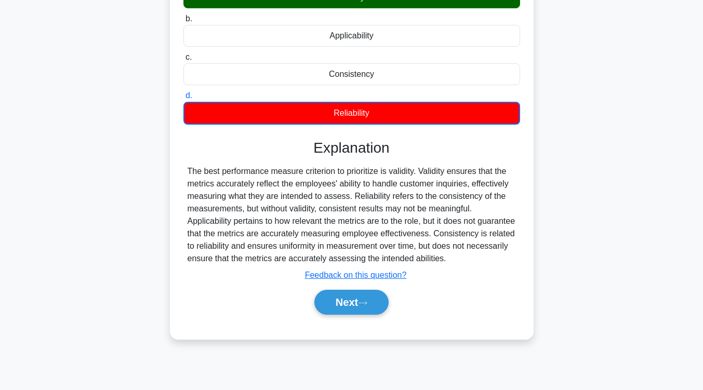
scroll to position [171, 0]
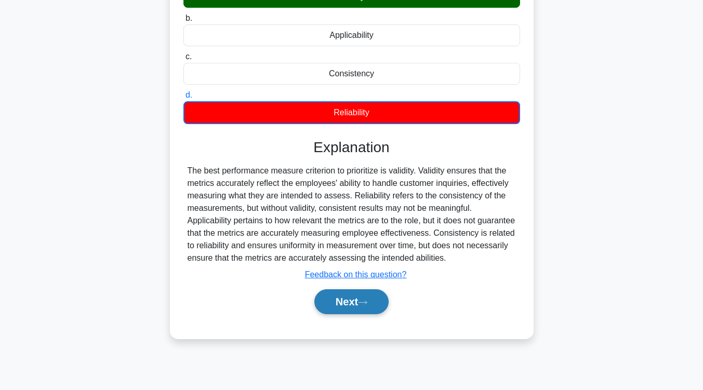
click at [357, 310] on button "Next" at bounding box center [351, 301] width 74 height 25
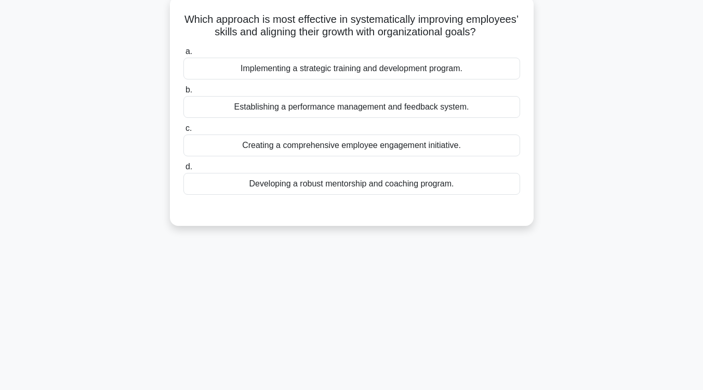
scroll to position [7, 0]
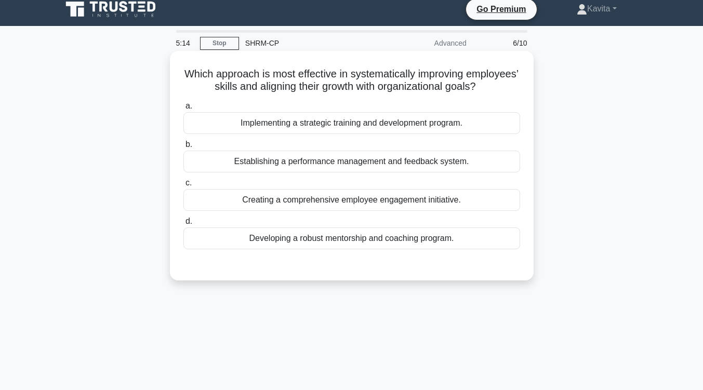
click at [391, 172] on div "Establishing a performance management and feedback system." at bounding box center [351, 162] width 337 height 22
click at [183, 148] on input "b. Establishing a performance management and feedback system." at bounding box center [183, 144] width 0 height 7
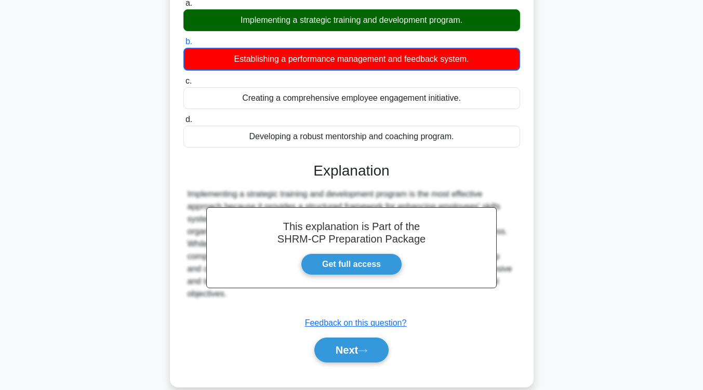
scroll to position [171, 0]
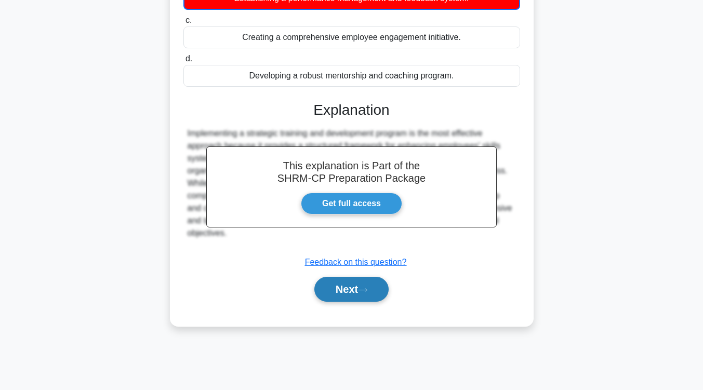
click at [366, 293] on icon at bounding box center [362, 290] width 9 height 6
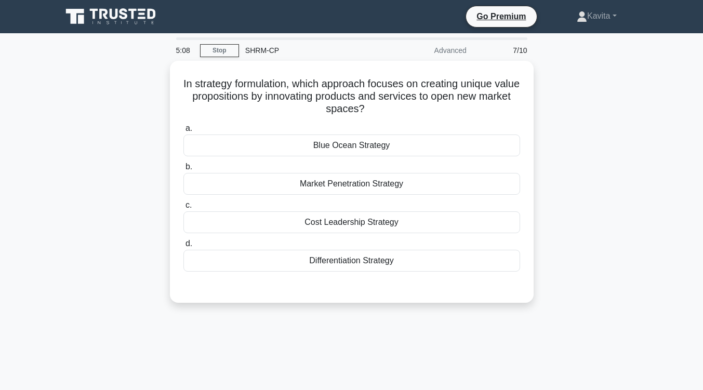
scroll to position [1, 0]
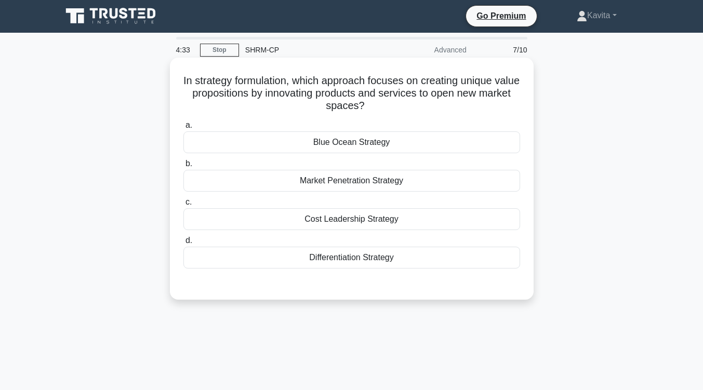
click at [396, 146] on div "Blue Ocean Strategy" at bounding box center [351, 142] width 337 height 22
click at [183, 129] on input "a. Blue Ocean Strategy" at bounding box center [183, 125] width 0 height 7
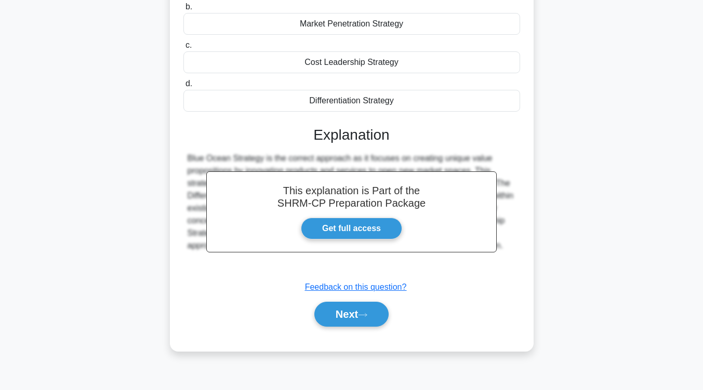
scroll to position [162, 0]
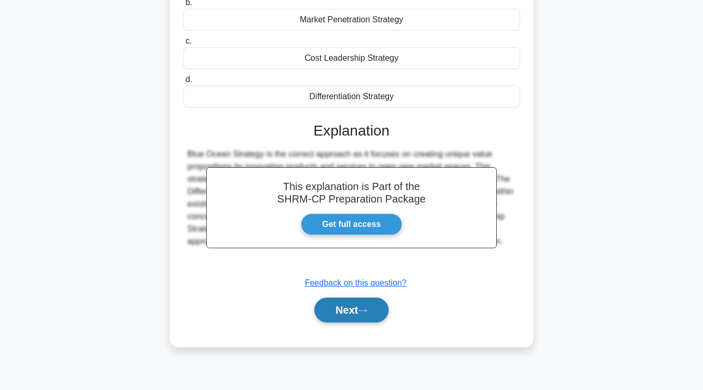
click at [377, 315] on button "Next" at bounding box center [351, 310] width 74 height 25
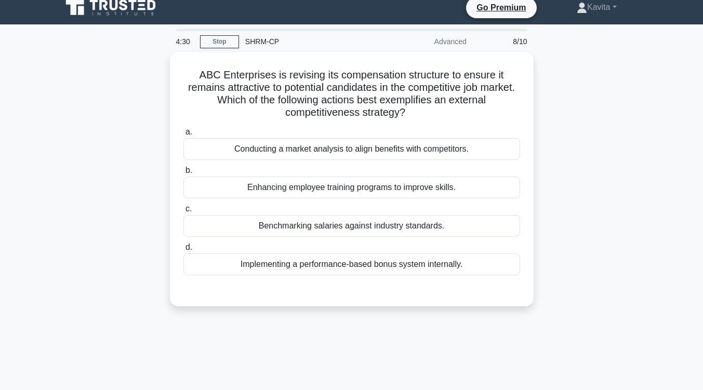
scroll to position [0, 0]
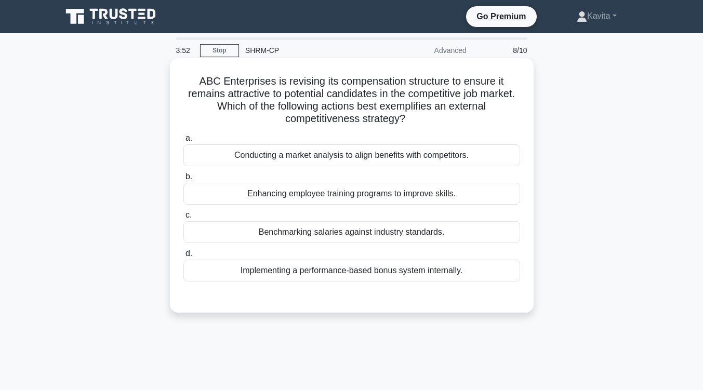
click at [393, 272] on div "Implementing a performance-based bonus system internally." at bounding box center [351, 271] width 337 height 22
click at [183, 257] on input "d. Implementing a performance-based bonus system internally." at bounding box center [183, 253] width 0 height 7
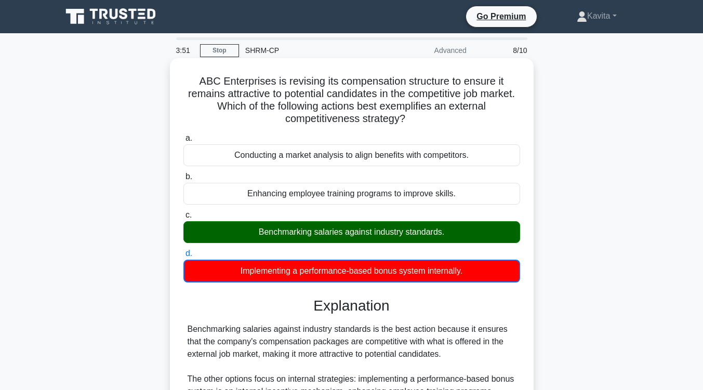
scroll to position [171, 0]
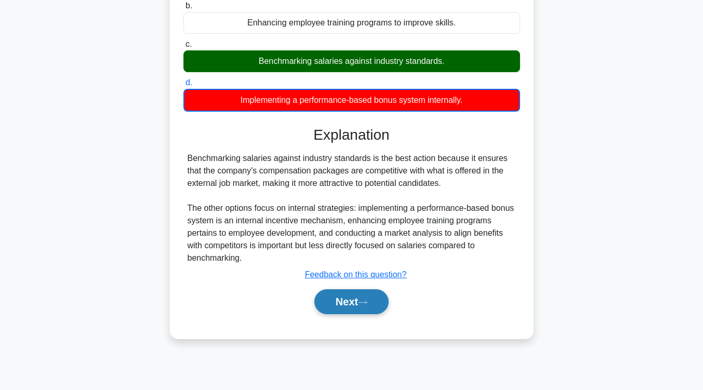
click at [359, 311] on button "Next" at bounding box center [351, 301] width 74 height 25
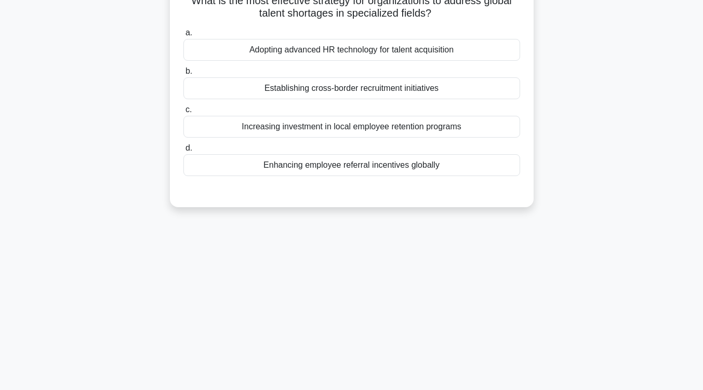
scroll to position [65, 0]
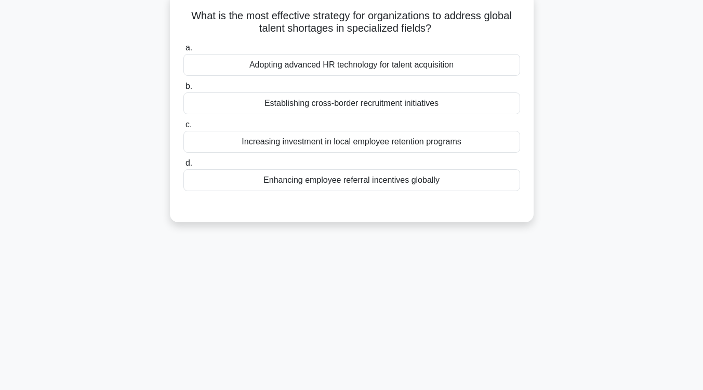
click at [392, 146] on div "Increasing investment in local employee retention programs" at bounding box center [351, 142] width 337 height 22
click at [183, 128] on input "c. Increasing investment in local employee retention programs" at bounding box center [183, 125] width 0 height 7
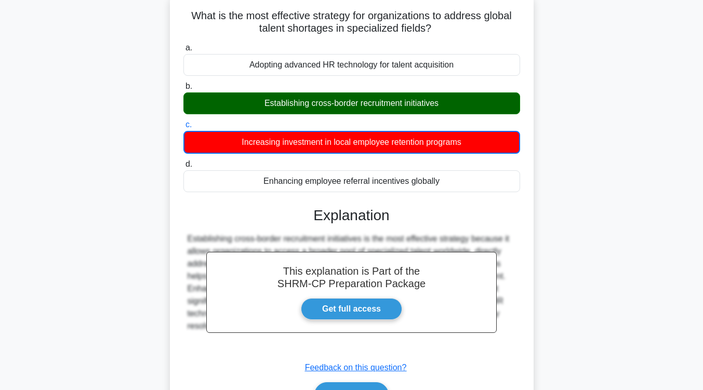
scroll to position [171, 0]
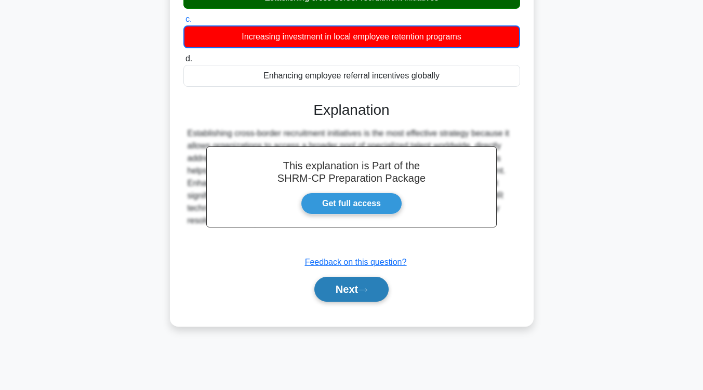
click at [343, 301] on button "Next" at bounding box center [351, 289] width 74 height 25
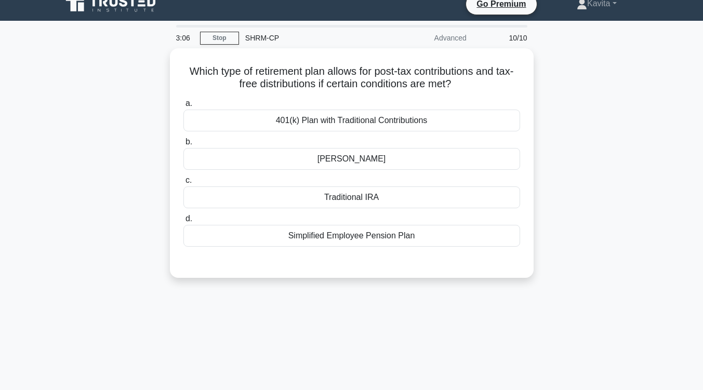
scroll to position [0, 0]
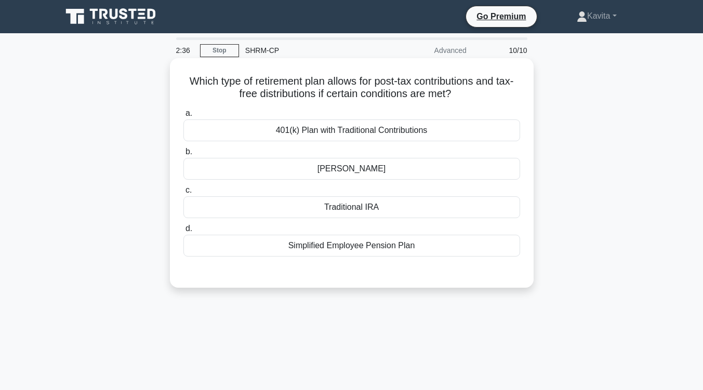
click at [356, 174] on div "Roth IRA" at bounding box center [351, 169] width 337 height 22
click at [183, 155] on input "b. Roth IRA" at bounding box center [183, 152] width 0 height 7
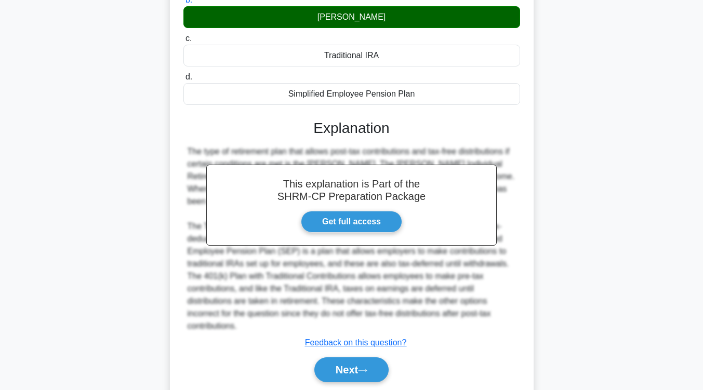
scroll to position [189, 0]
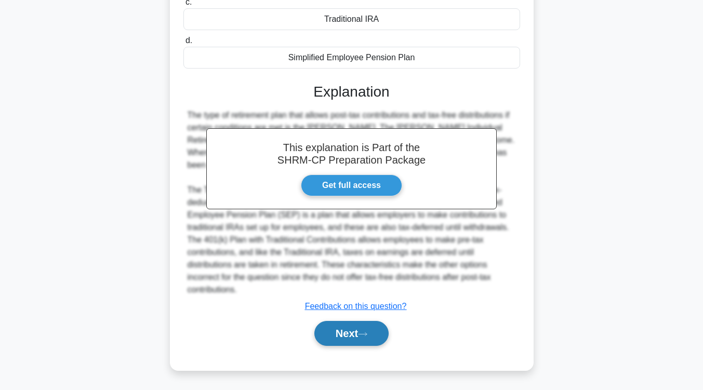
click at [349, 326] on button "Next" at bounding box center [351, 333] width 74 height 25
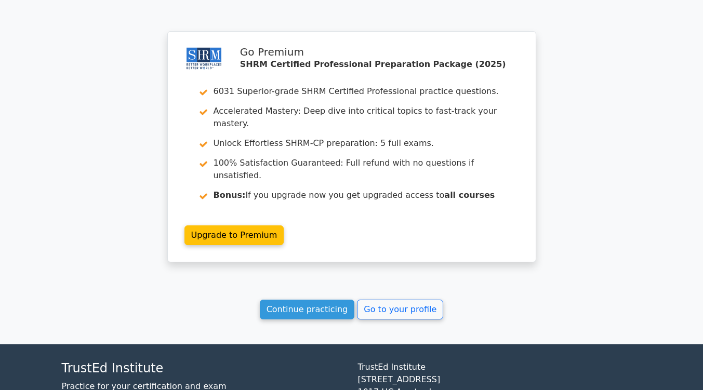
scroll to position [1561, 0]
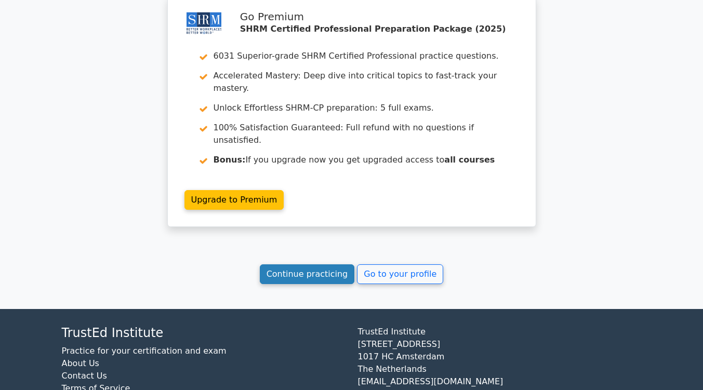
click at [326, 264] on link "Continue practicing" at bounding box center [307, 274] width 95 height 20
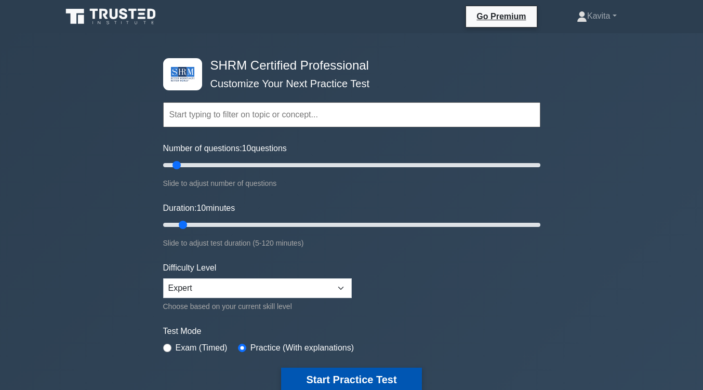
click at [363, 387] on button "Start Practice Test" at bounding box center [351, 380] width 140 height 24
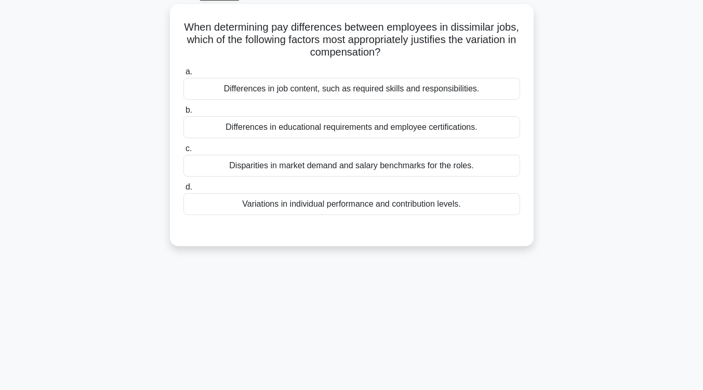
scroll to position [34, 0]
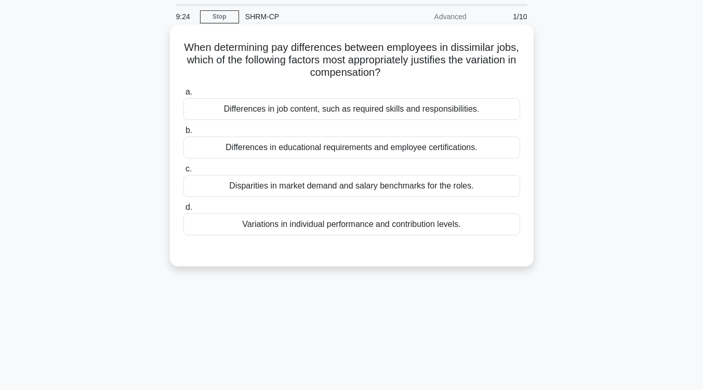
click at [427, 108] on div "Differences in job content, such as required skills and responsibilities." at bounding box center [351, 109] width 337 height 22
click at [183, 96] on input "a. Differences in job content, such as required skills and responsibilities." at bounding box center [183, 92] width 0 height 7
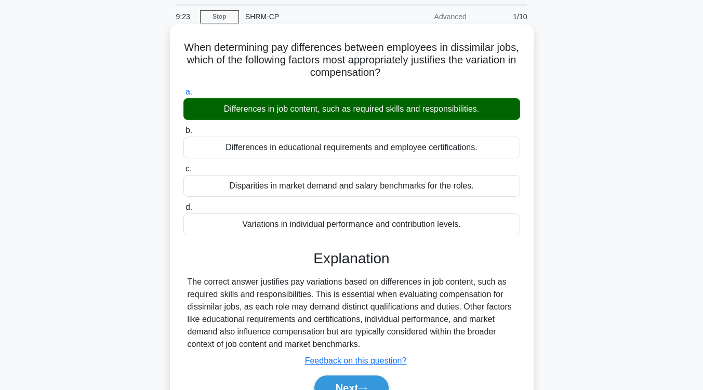
scroll to position [171, 0]
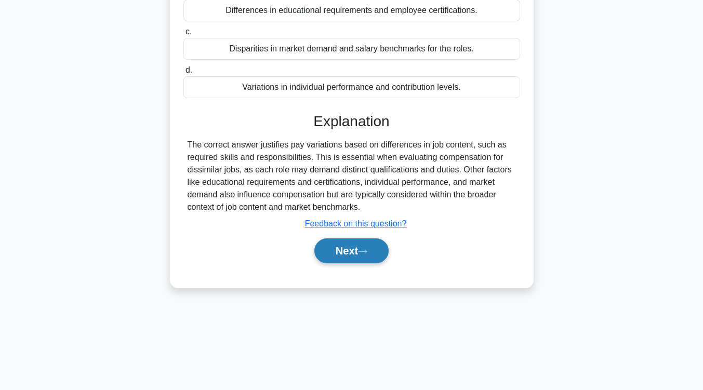
click at [372, 257] on button "Next" at bounding box center [351, 250] width 74 height 25
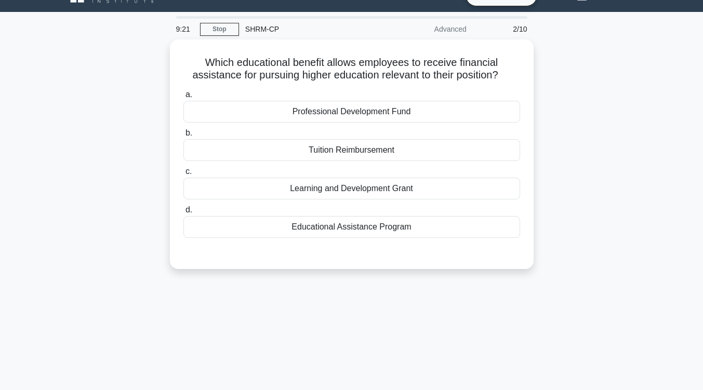
scroll to position [0, 0]
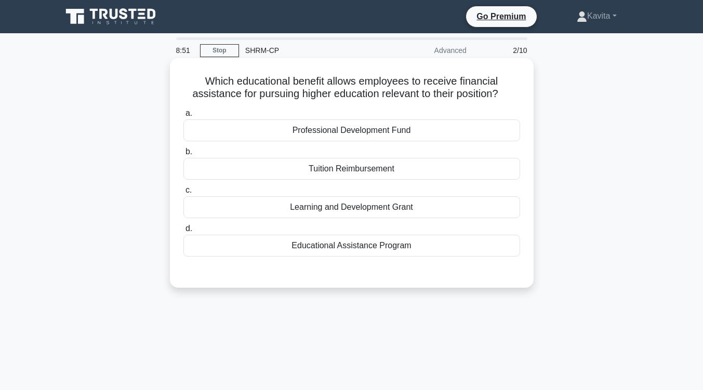
click at [396, 134] on div "Professional Development Fund" at bounding box center [351, 130] width 337 height 22
click at [183, 117] on input "a. Professional Development Fund" at bounding box center [183, 113] width 0 height 7
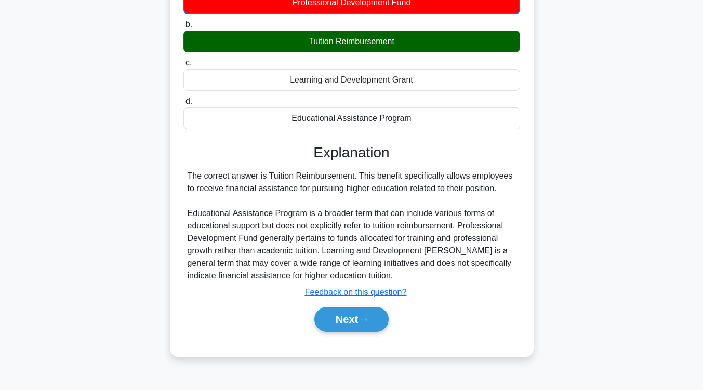
scroll to position [129, 0]
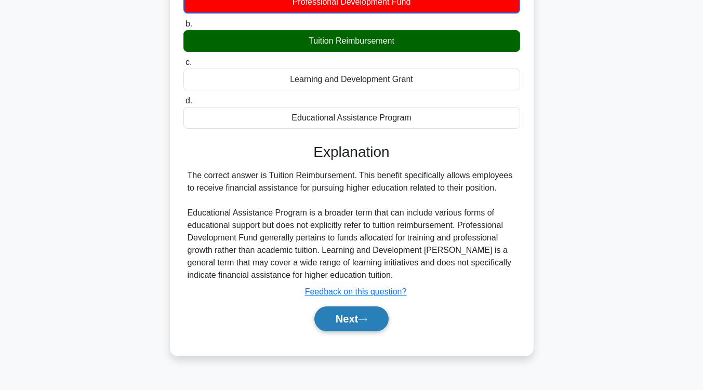
click at [374, 316] on button "Next" at bounding box center [351, 318] width 74 height 25
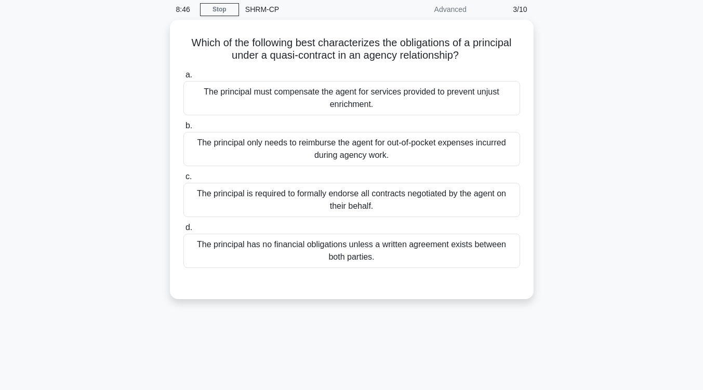
scroll to position [42, 0]
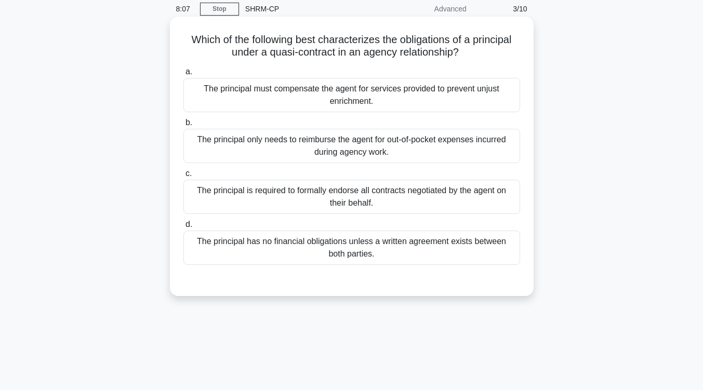
click at [406, 248] on div "The principal has no financial obligations unless a written agreement exists be…" at bounding box center [351, 248] width 337 height 34
click at [183, 228] on input "d. The principal has no financial obligations unless a written agreement exists…" at bounding box center [183, 224] width 0 height 7
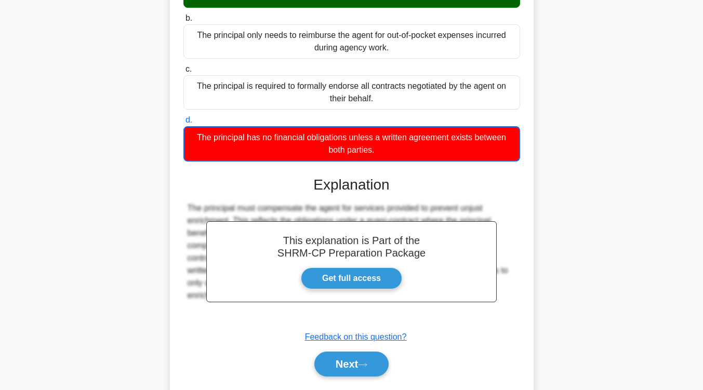
scroll to position [150, 0]
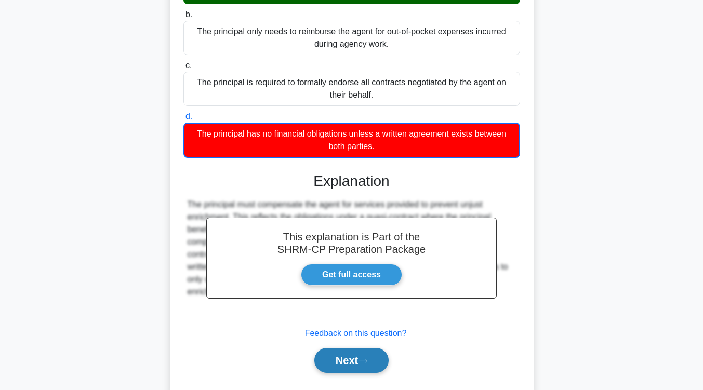
click at [359, 358] on button "Next" at bounding box center [351, 360] width 74 height 25
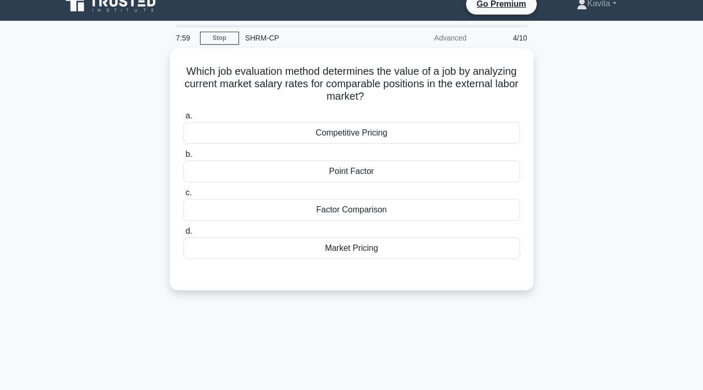
scroll to position [6, 0]
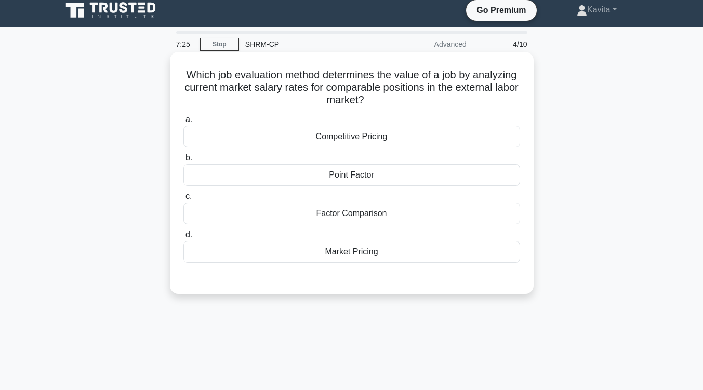
click at [383, 178] on div "Point Factor" at bounding box center [351, 175] width 337 height 22
click at [183, 162] on input "b. Point Factor" at bounding box center [183, 158] width 0 height 7
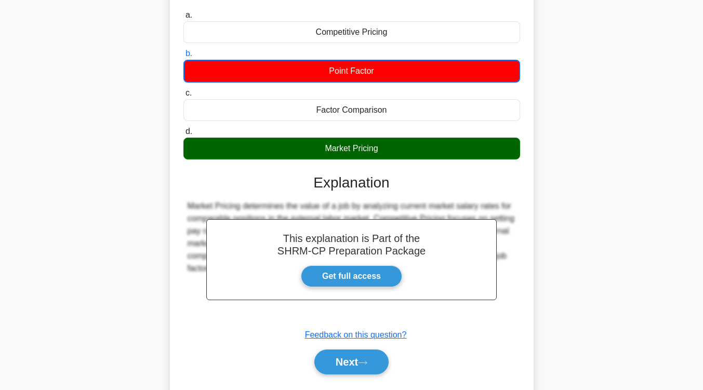
scroll to position [171, 0]
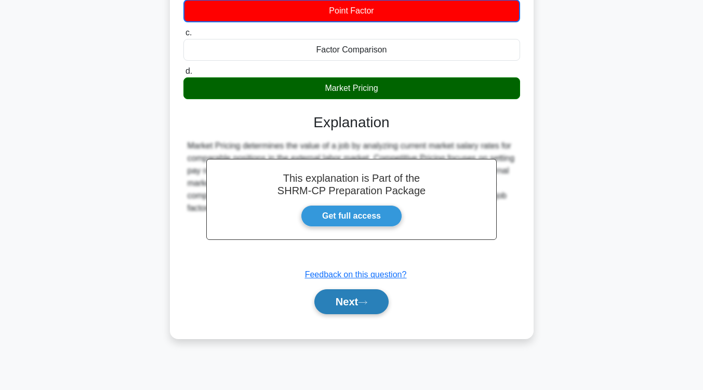
click at [366, 296] on button "Next" at bounding box center [351, 301] width 74 height 25
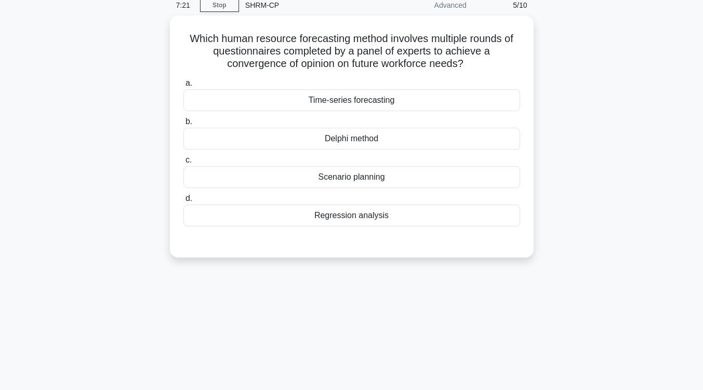
scroll to position [45, 0]
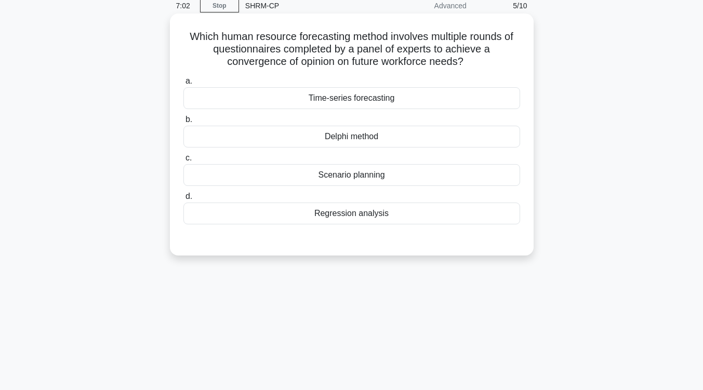
click at [374, 219] on div "Regression analysis" at bounding box center [351, 214] width 337 height 22
click at [183, 200] on input "d. Regression analysis" at bounding box center [183, 196] width 0 height 7
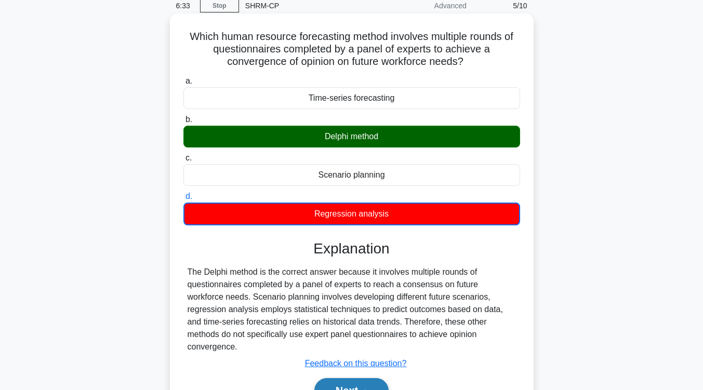
click at [383, 379] on button "Next" at bounding box center [351, 390] width 74 height 25
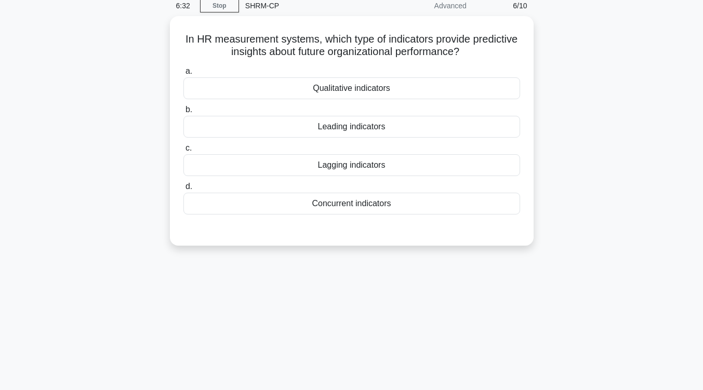
scroll to position [0, 0]
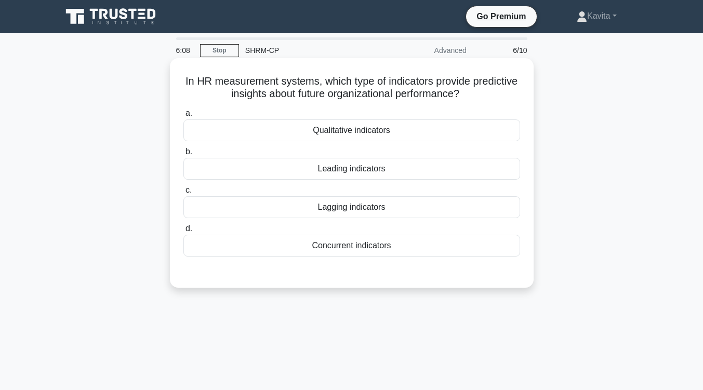
click at [406, 170] on div "Leading indicators" at bounding box center [351, 169] width 337 height 22
click at [183, 155] on input "b. Leading indicators" at bounding box center [183, 152] width 0 height 7
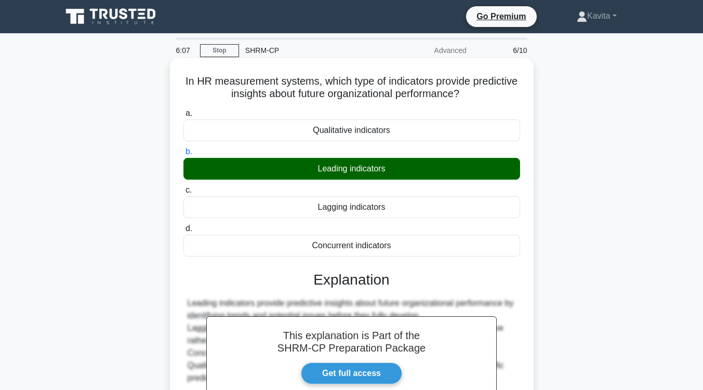
scroll to position [171, 0]
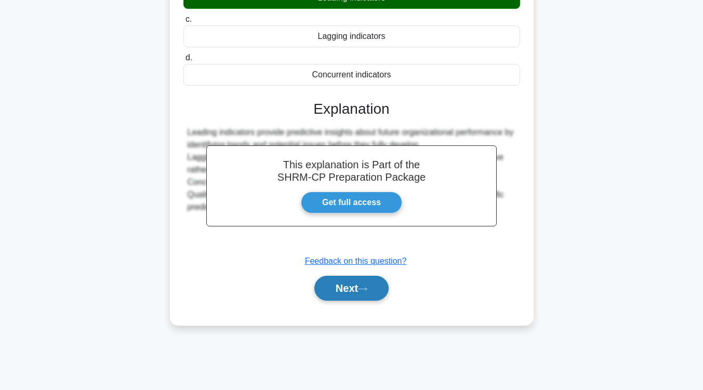
click at [376, 288] on button "Next" at bounding box center [351, 288] width 74 height 25
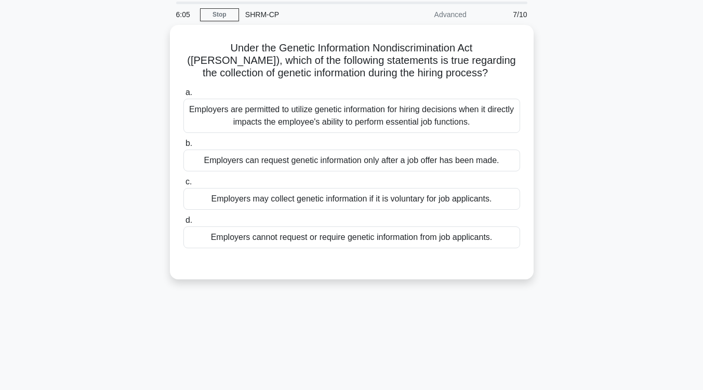
scroll to position [34, 0]
click at [408, 241] on div "Employers cannot request or require genetic information from job applicants." at bounding box center [351, 237] width 337 height 22
click at [183, 223] on input "d. Employers cannot request or require genetic information from job applicants." at bounding box center [183, 220] width 0 height 7
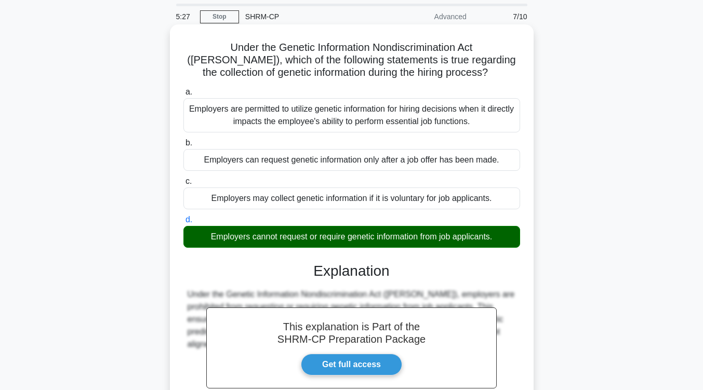
scroll to position [171, 0]
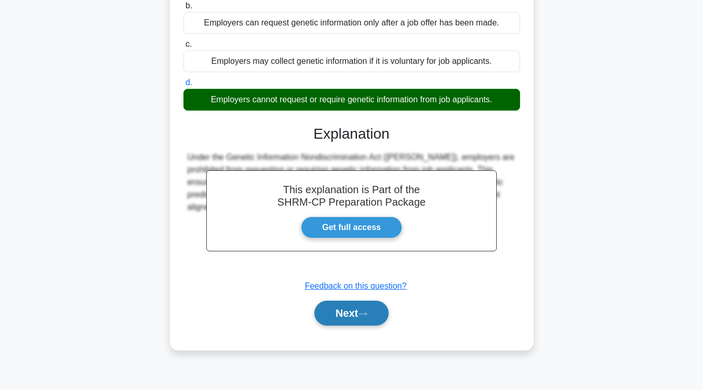
click at [380, 317] on button "Next" at bounding box center [351, 313] width 74 height 25
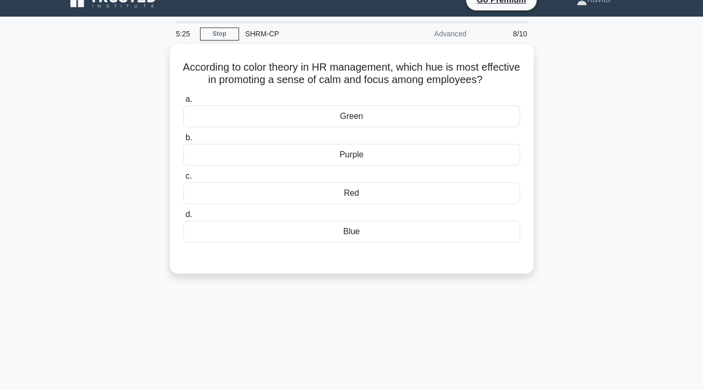
scroll to position [16, 0]
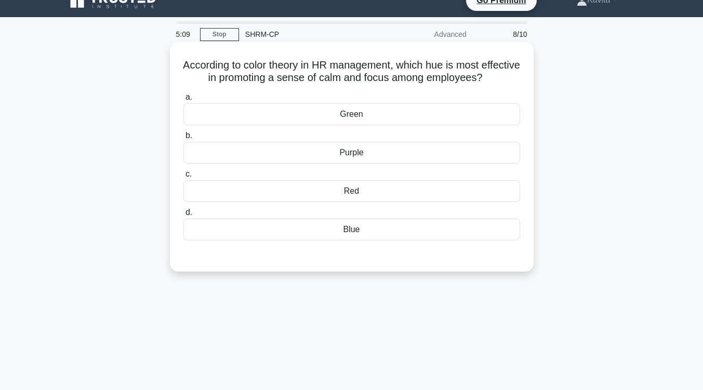
click at [392, 150] on div "Purple" at bounding box center [351, 153] width 337 height 22
click at [183, 139] on input "b. Purple" at bounding box center [183, 135] width 0 height 7
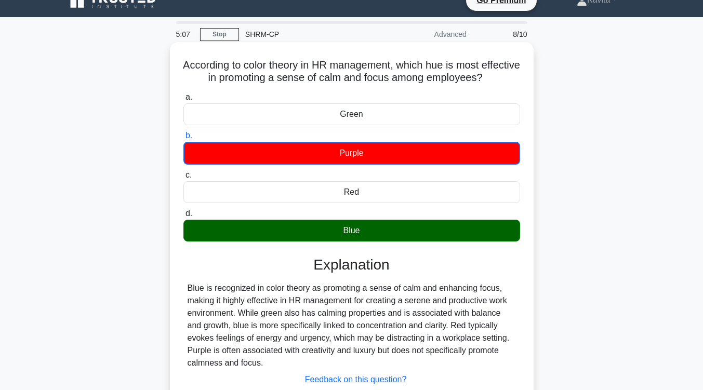
scroll to position [171, 0]
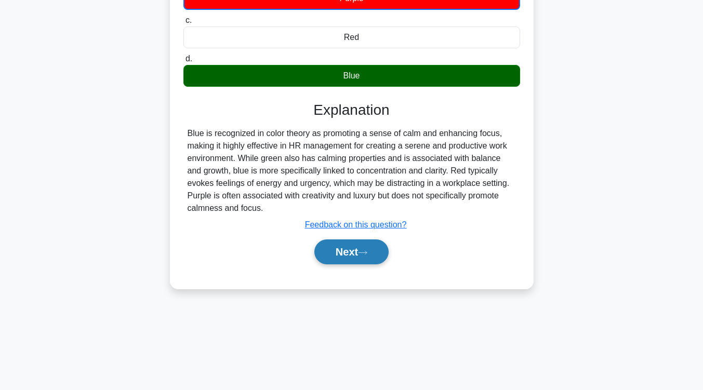
click at [378, 248] on button "Next" at bounding box center [351, 251] width 74 height 25
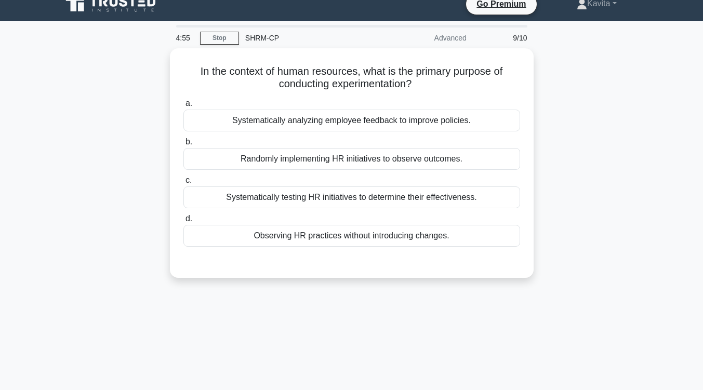
scroll to position [0, 0]
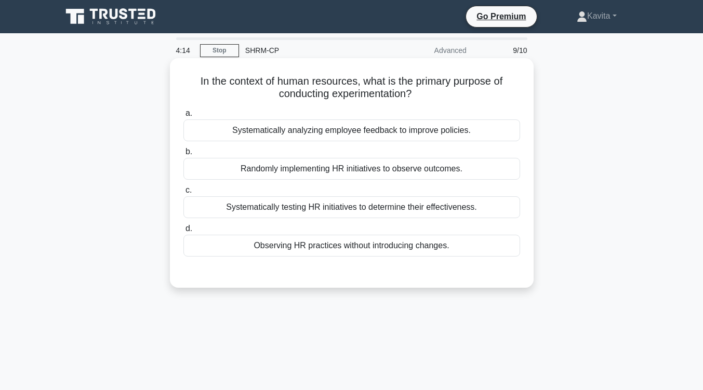
click at [397, 211] on div "Systematically testing HR initiatives to determine their effectiveness." at bounding box center [351, 207] width 337 height 22
click at [183, 194] on input "c. Systematically testing HR initiatives to determine their effectiveness." at bounding box center [183, 190] width 0 height 7
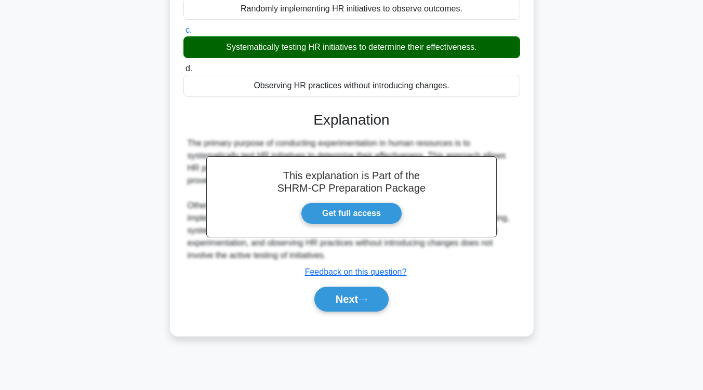
scroll to position [160, 0]
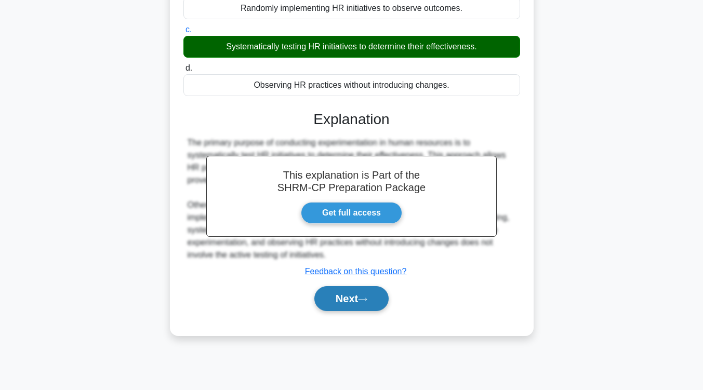
click at [376, 303] on button "Next" at bounding box center [351, 298] width 74 height 25
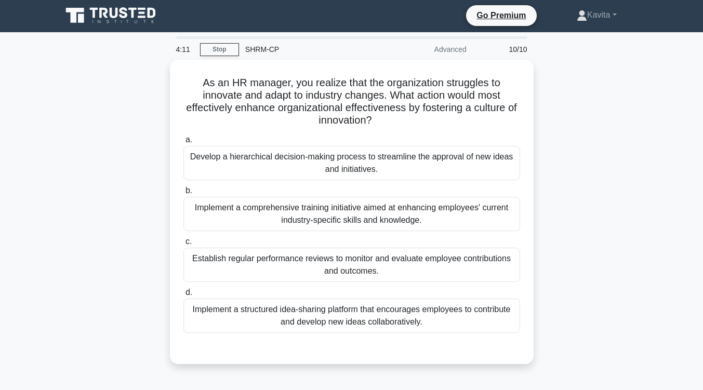
scroll to position [0, 0]
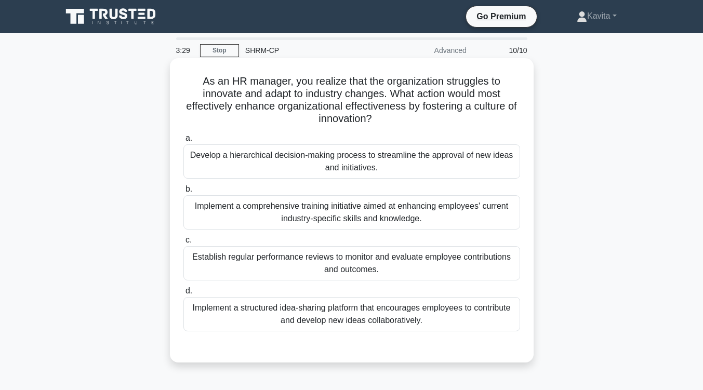
click at [380, 318] on div "Implement a structured idea-sharing platform that encourages employees to contr…" at bounding box center [351, 314] width 337 height 34
click at [183, 294] on input "d. Implement a structured idea-sharing platform that encourages employees to co…" at bounding box center [183, 291] width 0 height 7
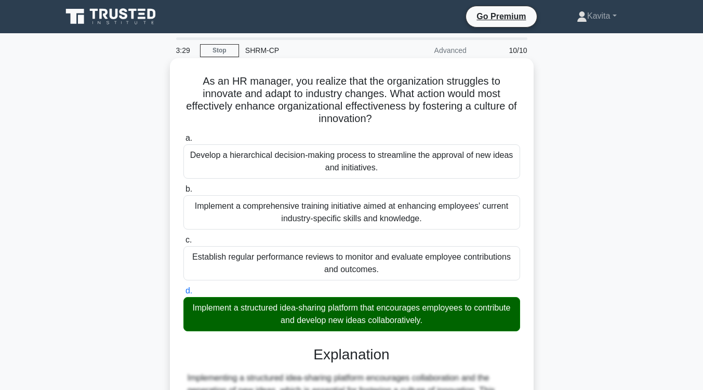
scroll to position [201, 0]
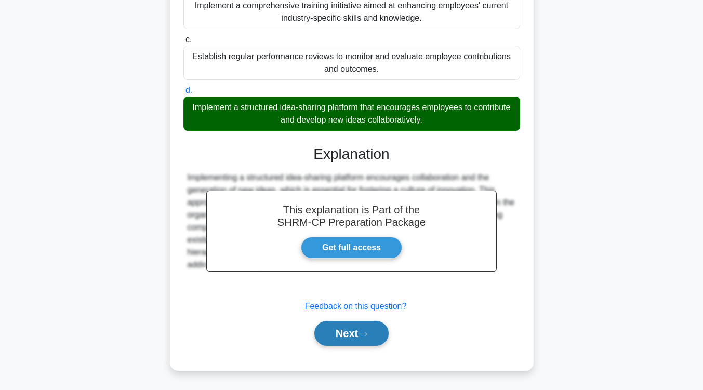
click at [376, 331] on button "Next" at bounding box center [351, 333] width 74 height 25
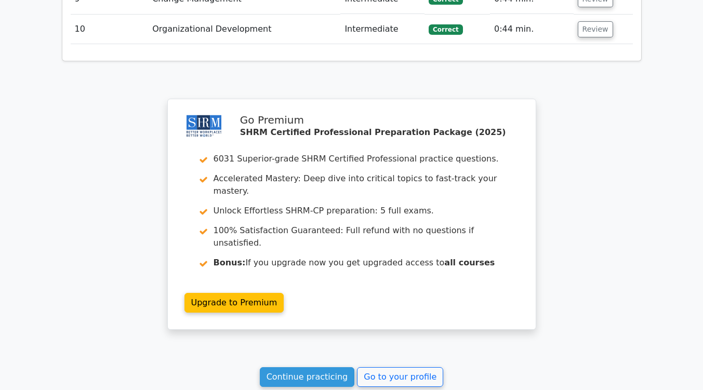
scroll to position [1475, 0]
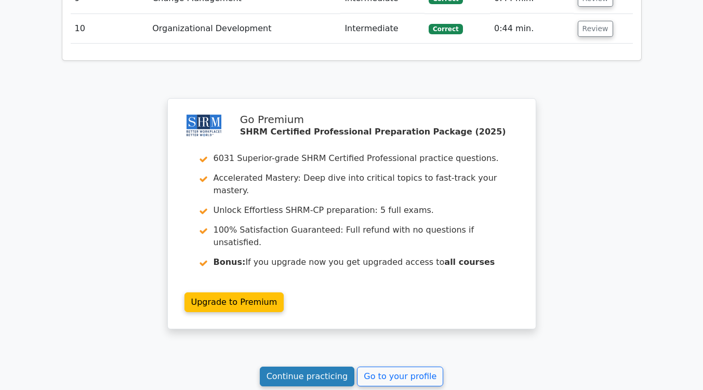
click at [332, 367] on link "Continue practicing" at bounding box center [307, 377] width 95 height 20
